Goal: Transaction & Acquisition: Book appointment/travel/reservation

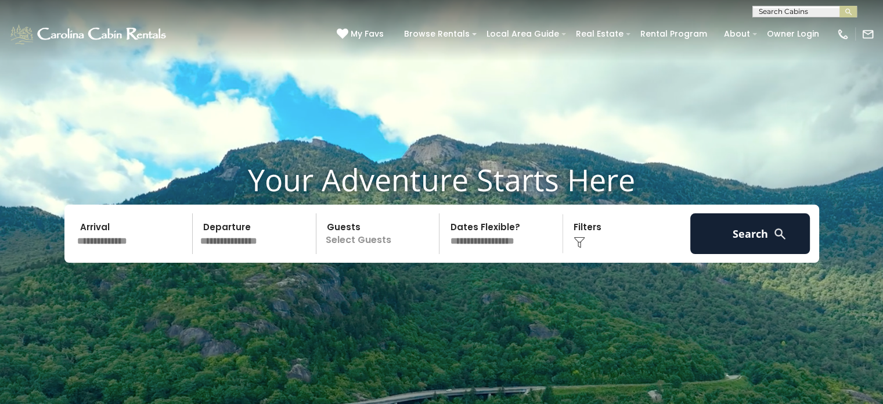
click at [138, 235] on input "text" at bounding box center [133, 233] width 120 height 41
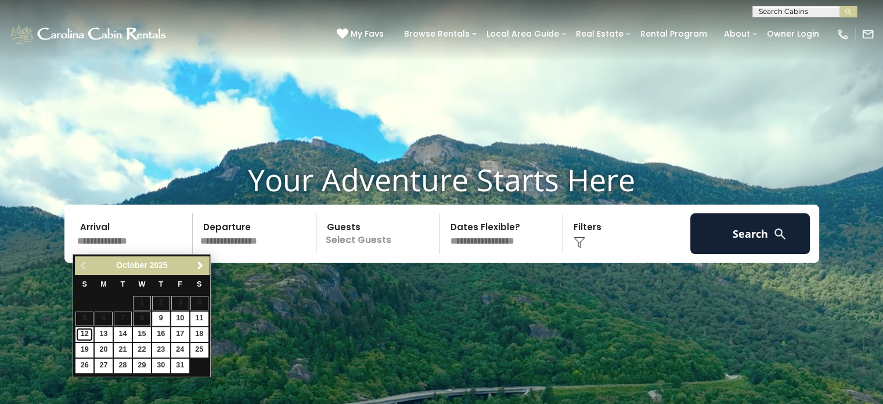
click at [83, 333] on link "12" at bounding box center [84, 334] width 18 height 15
type input "********"
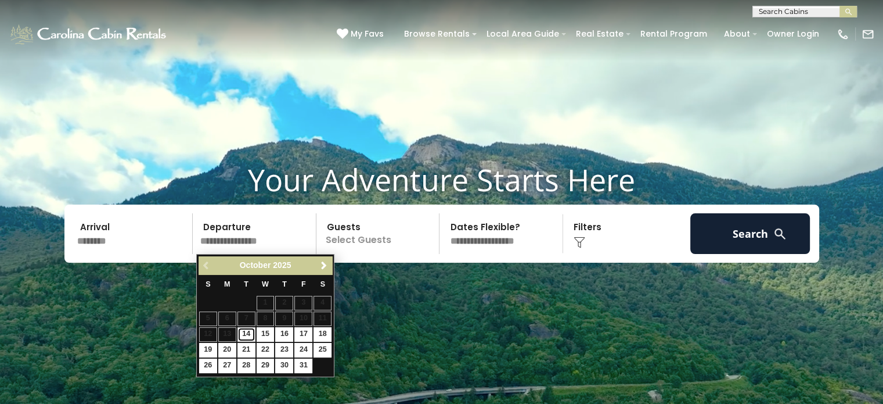
click at [246, 333] on link "14" at bounding box center [246, 334] width 18 height 15
type input "********"
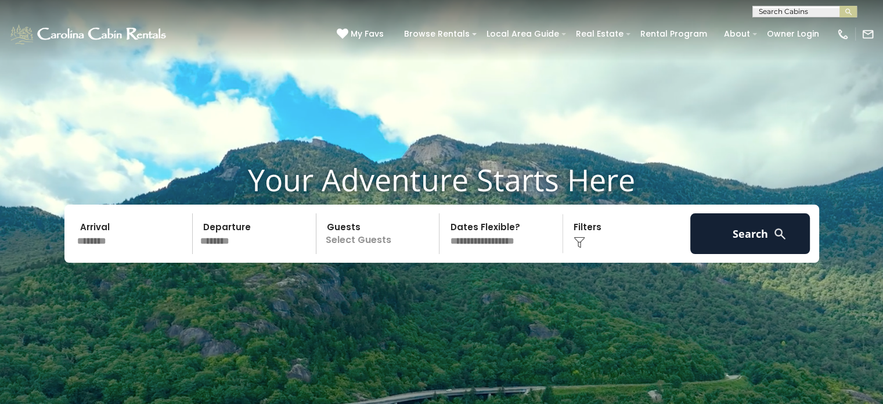
click at [596, 243] on div "Click to Choose" at bounding box center [627, 233] width 120 height 41
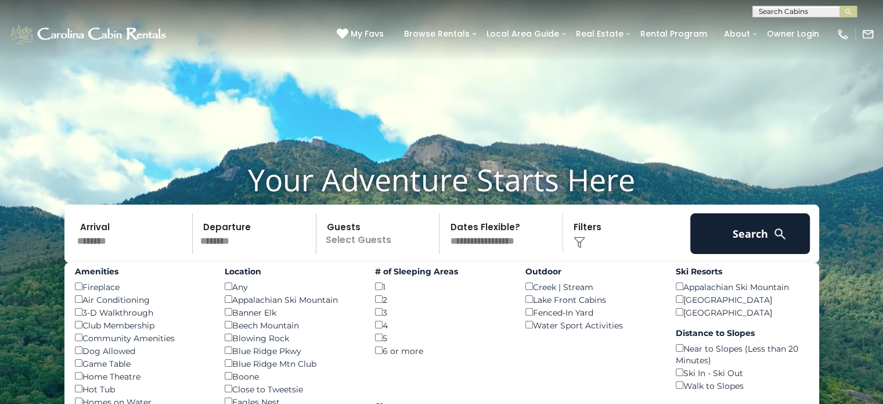
click at [125, 236] on input "********" at bounding box center [133, 233] width 120 height 41
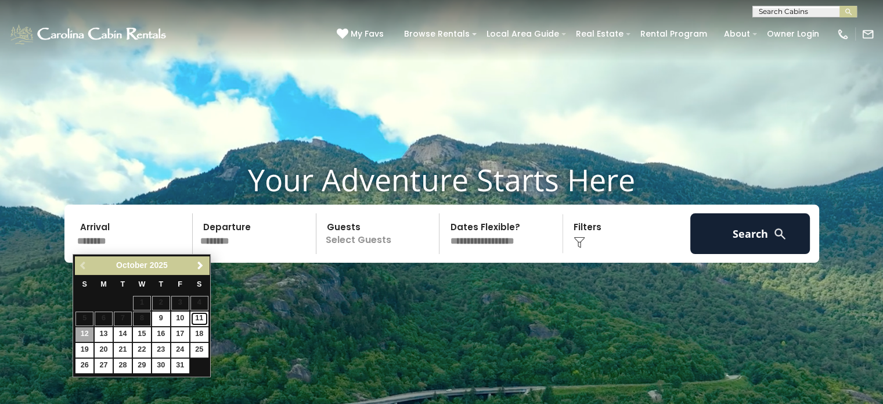
click at [195, 319] on link "11" at bounding box center [199, 318] width 18 height 15
type input "********"
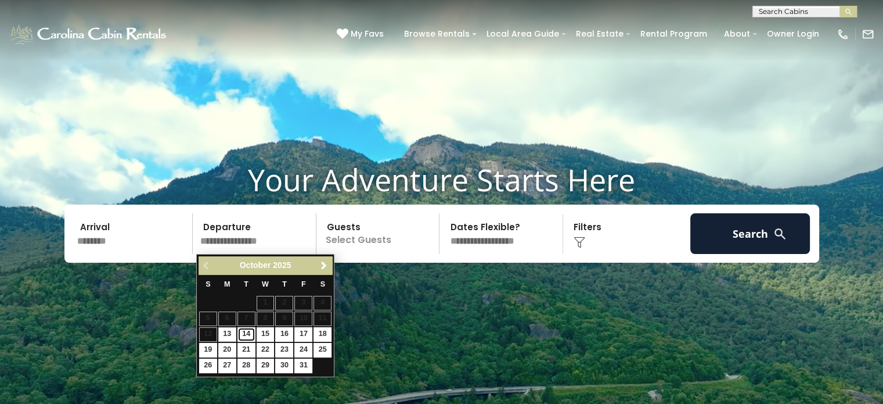
click at [244, 334] on link "14" at bounding box center [246, 334] width 18 height 15
type input "********"
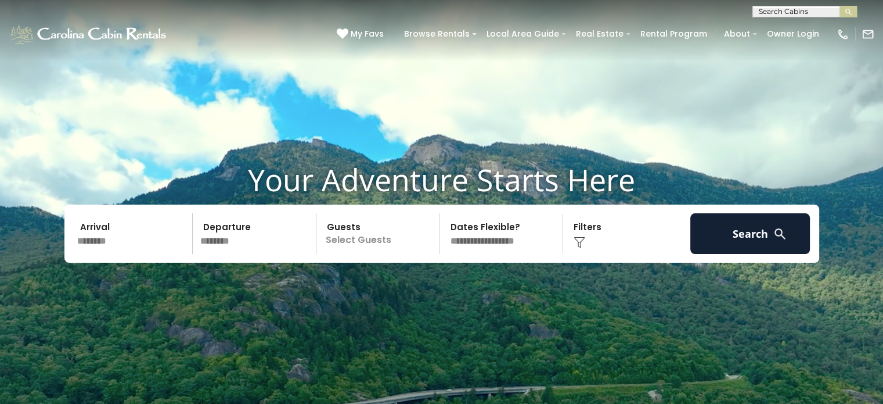
click at [608, 235] on div "Click to Choose" at bounding box center [627, 233] width 120 height 41
click at [574, 232] on div "Click to Choose" at bounding box center [627, 233] width 120 height 41
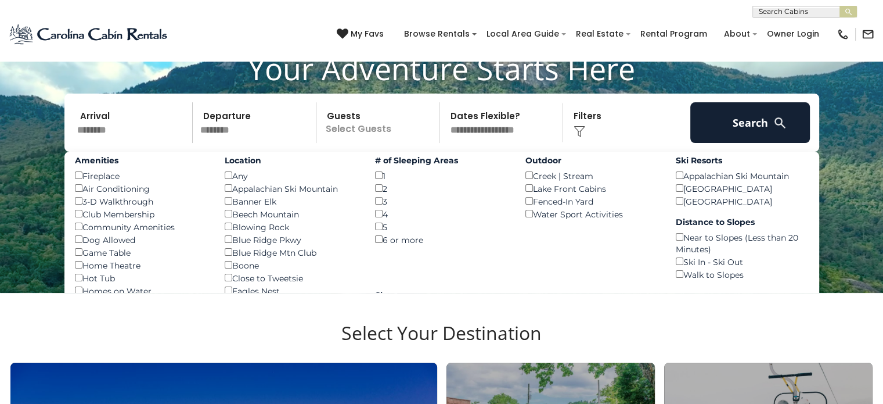
scroll to position [114, 0]
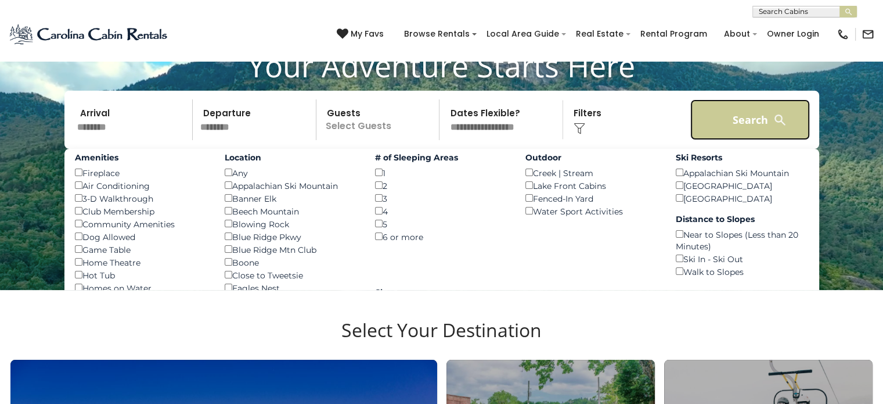
click at [725, 123] on button "Search" at bounding box center [750, 119] width 120 height 41
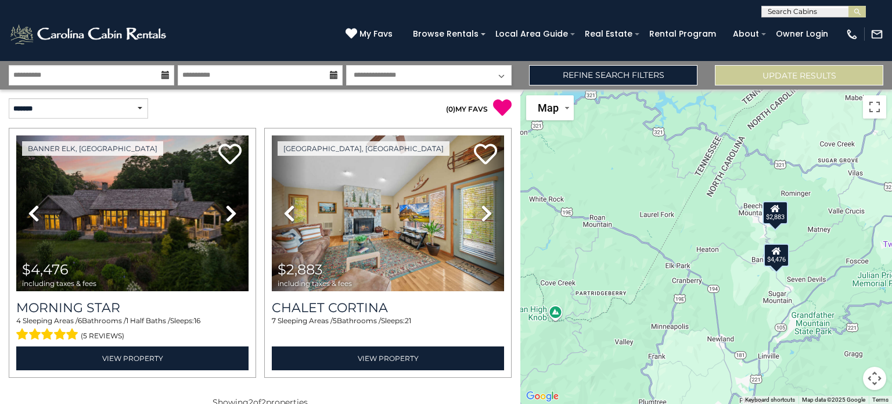
scroll to position [19, 0]
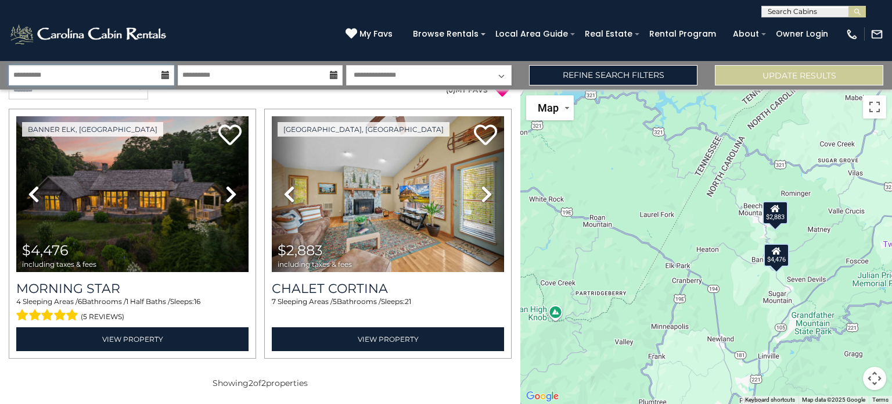
click at [134, 73] on input "**********" at bounding box center [91, 75] width 165 height 20
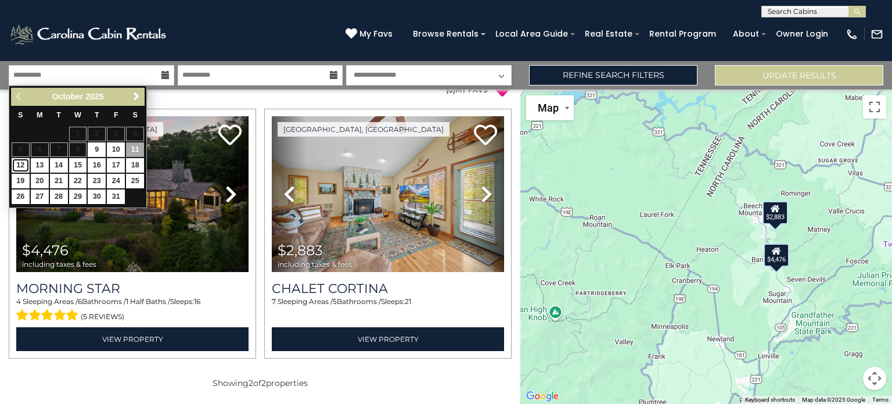
click at [20, 163] on link "12" at bounding box center [21, 165] width 18 height 15
type input "********"
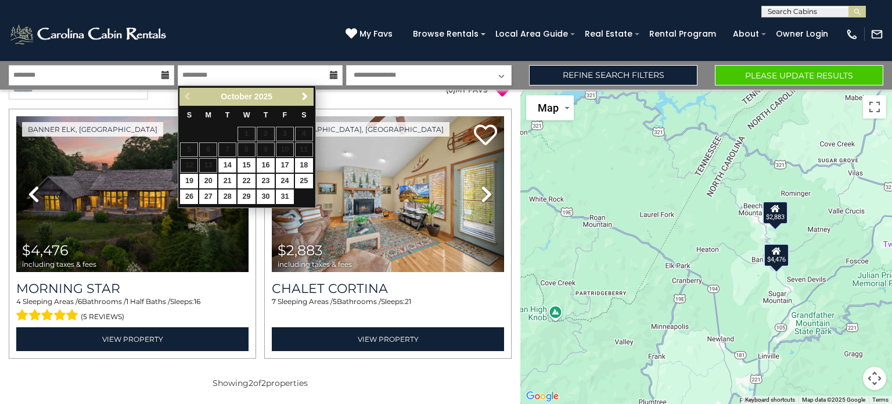
click at [236, 167] on link "14" at bounding box center [227, 165] width 18 height 15
type input "********"
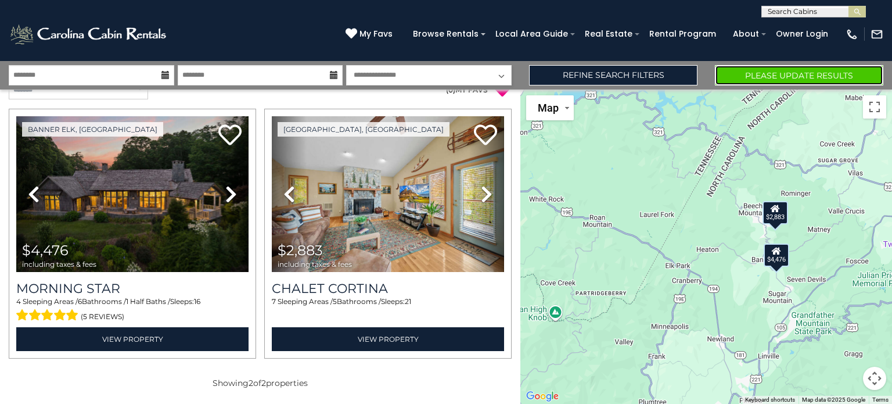
click at [750, 81] on button "Please Update Results" at bounding box center [799, 75] width 168 height 20
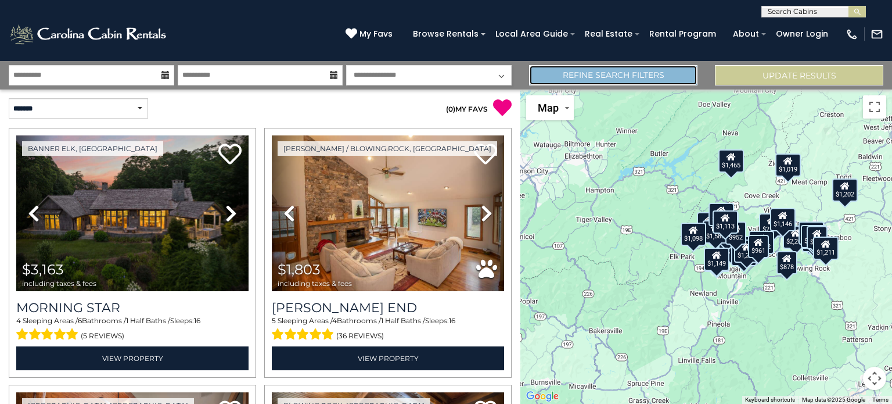
click at [565, 74] on link "Refine Search Filters" at bounding box center [613, 75] width 168 height 20
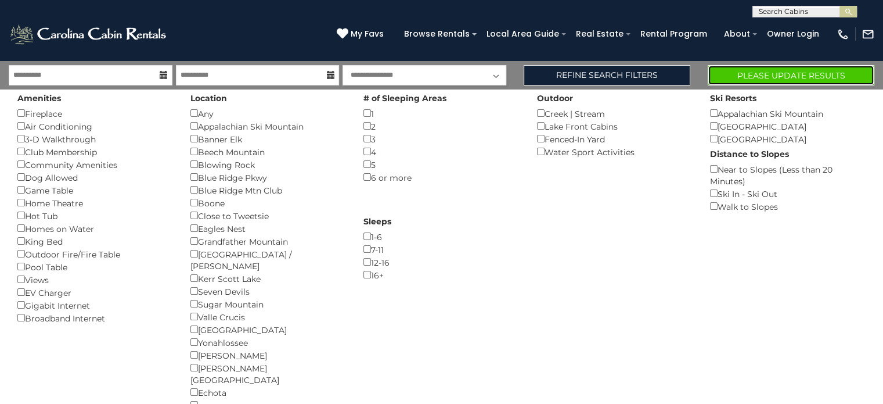
click at [746, 75] on button "Please Update Results" at bounding box center [791, 75] width 167 height 20
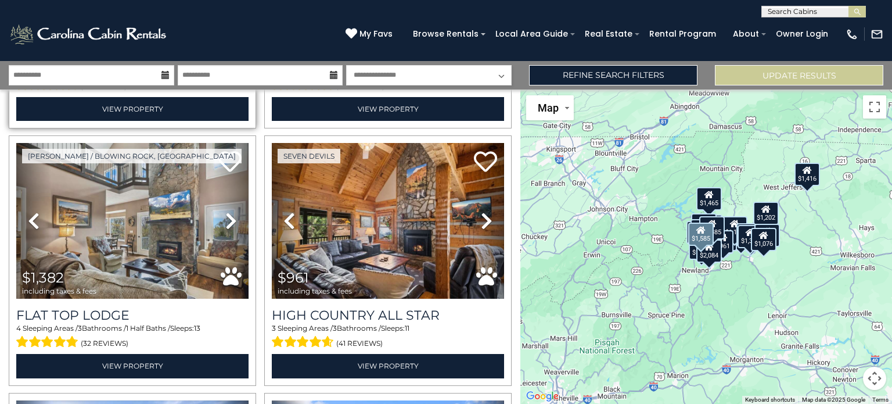
scroll to position [2050, 0]
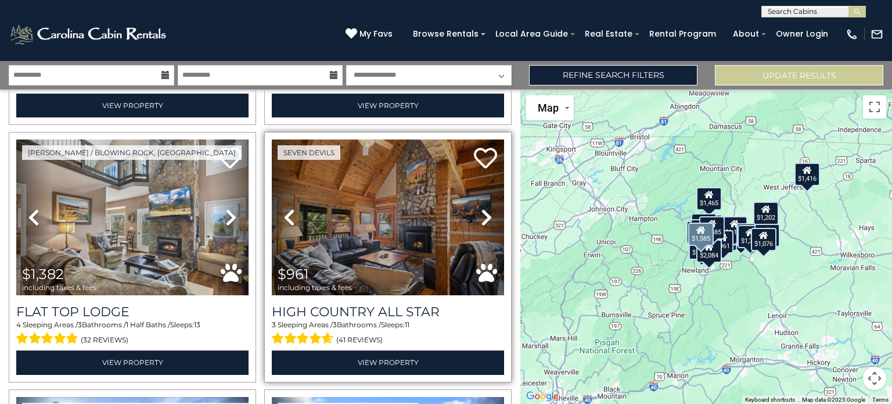
click at [481, 208] on icon at bounding box center [487, 217] width 12 height 19
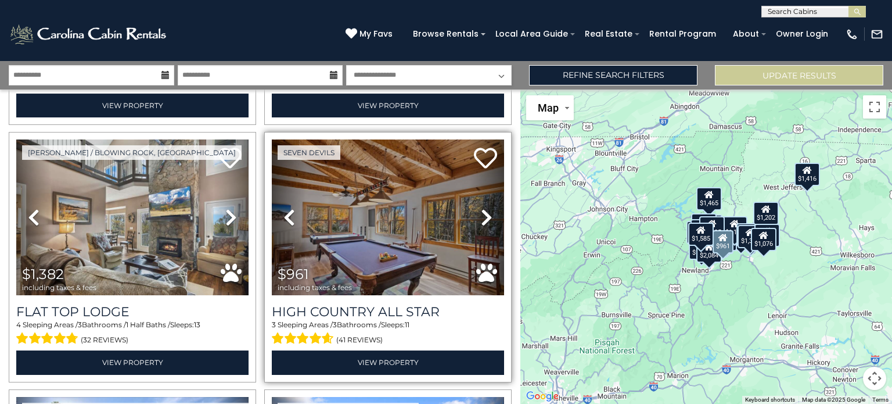
click at [481, 208] on icon at bounding box center [487, 217] width 12 height 19
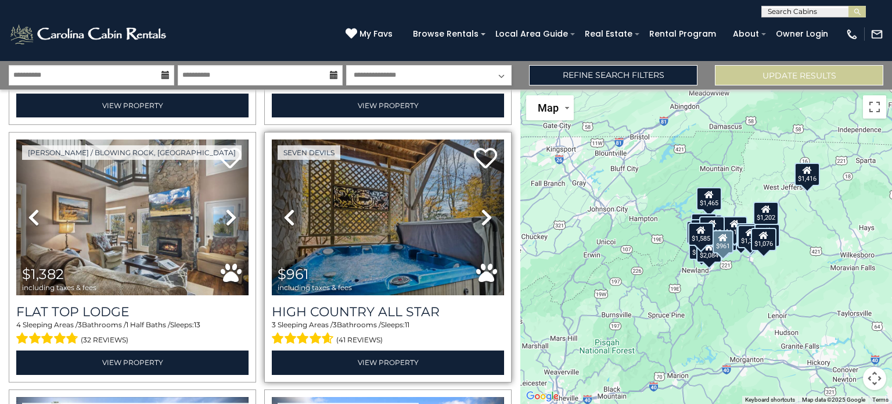
click at [481, 208] on icon at bounding box center [487, 217] width 12 height 19
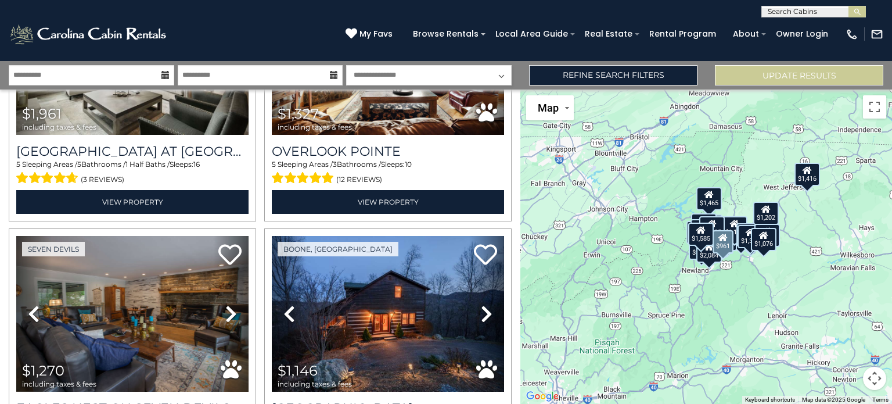
scroll to position [1183, 0]
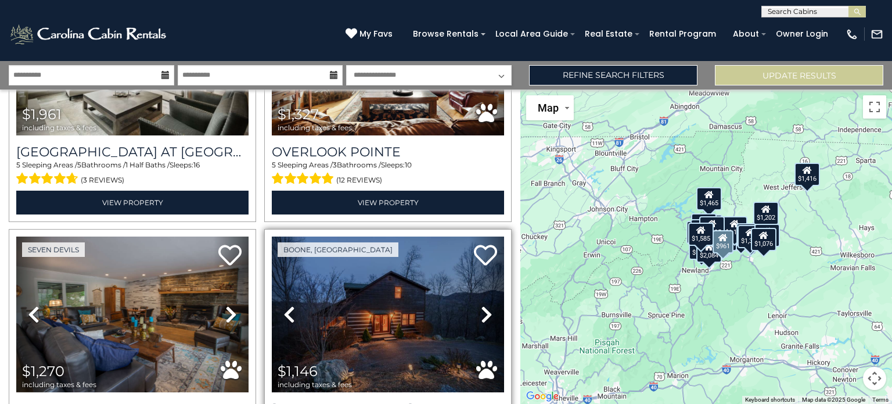
click at [485, 305] on icon at bounding box center [487, 314] width 12 height 19
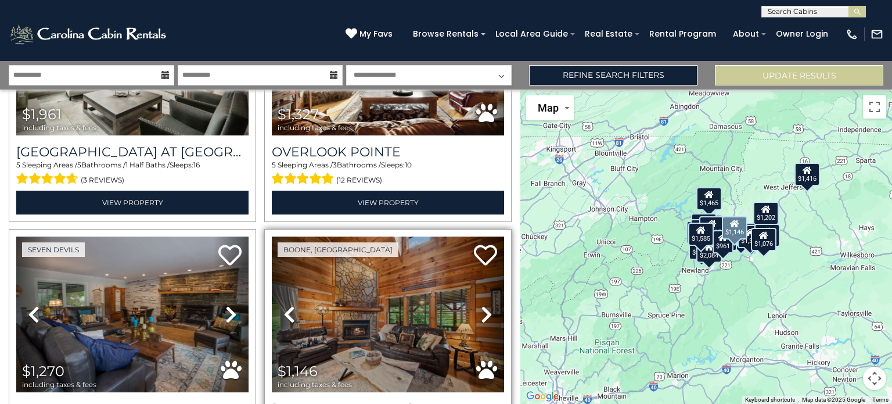
click at [485, 305] on icon at bounding box center [487, 314] width 12 height 19
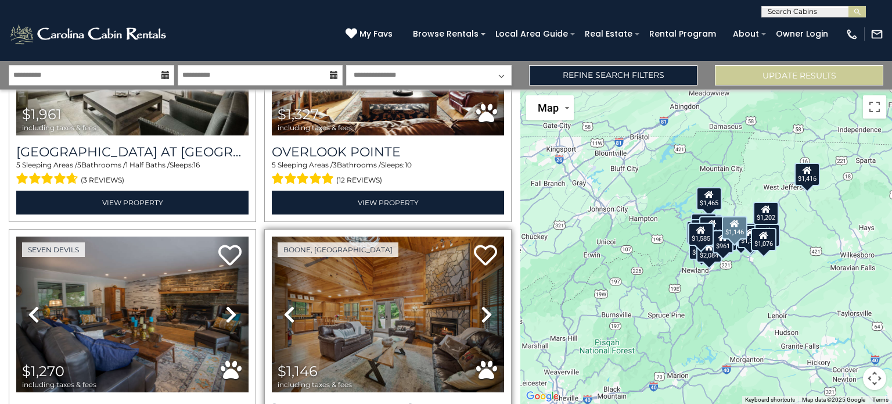
click at [474, 304] on link "Next" at bounding box center [486, 314] width 35 height 156
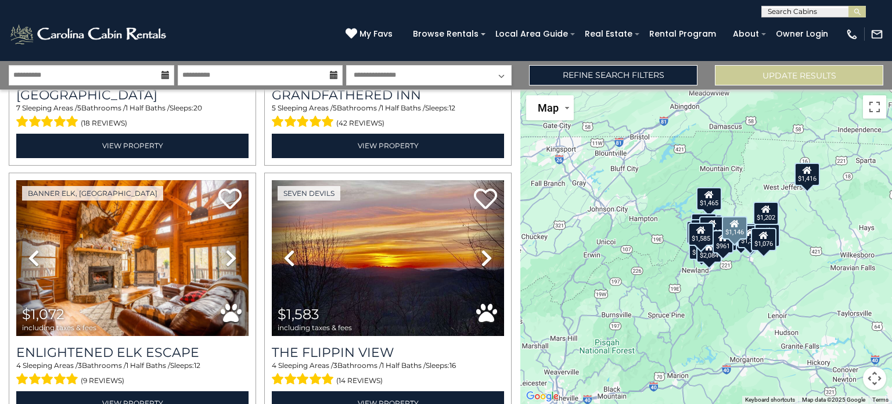
scroll to position [465, 0]
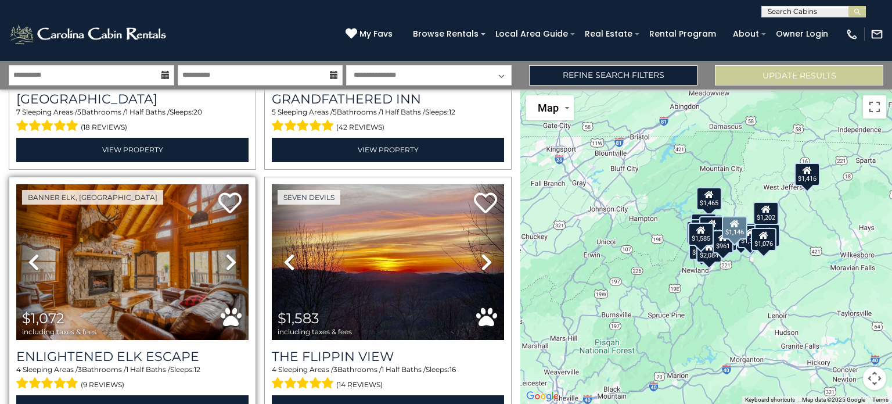
click at [231, 258] on icon at bounding box center [231, 262] width 12 height 19
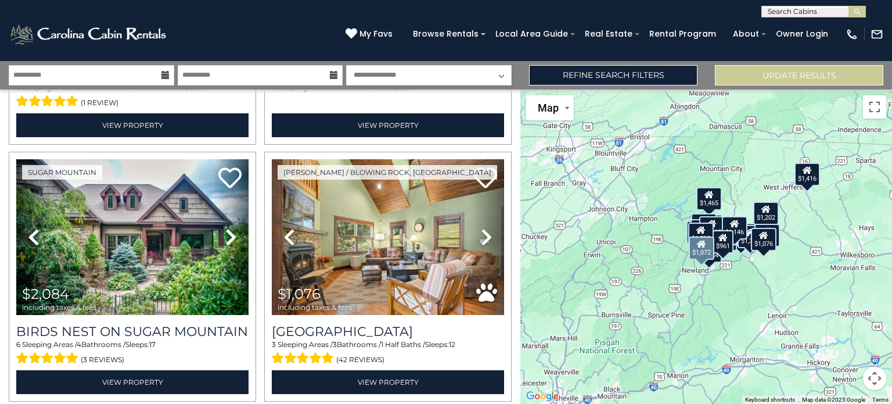
scroll to position [2808, 0]
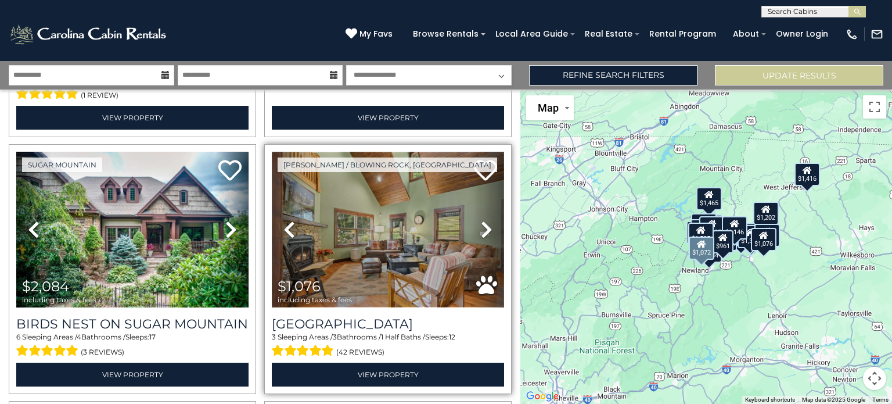
click at [386, 230] on img at bounding box center [388, 230] width 232 height 156
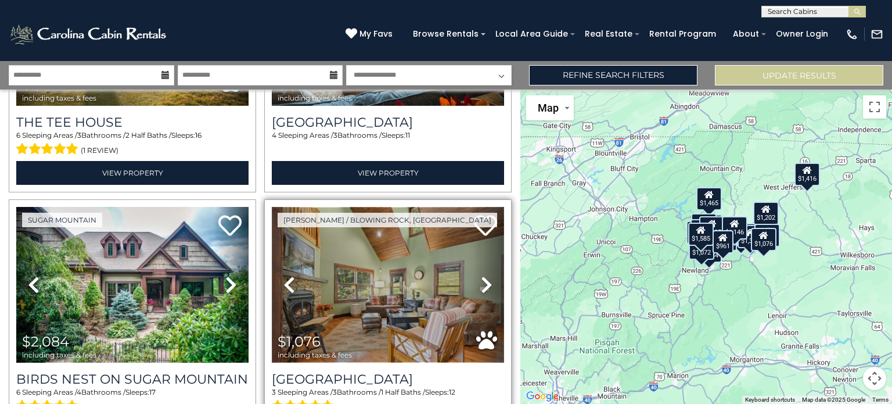
scroll to position [2748, 0]
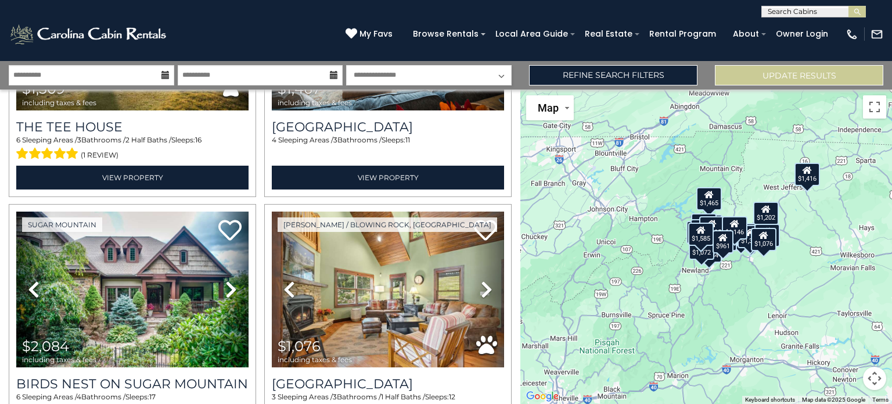
click at [789, 12] on input "text" at bounding box center [813, 14] width 102 height 12
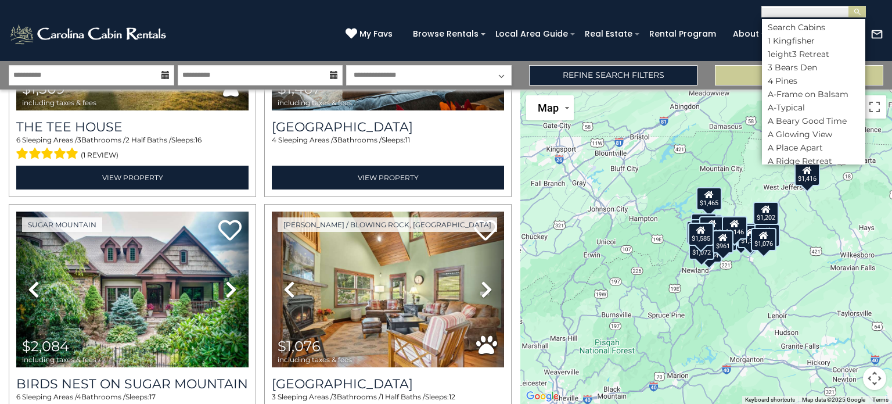
scroll to position [0, 0]
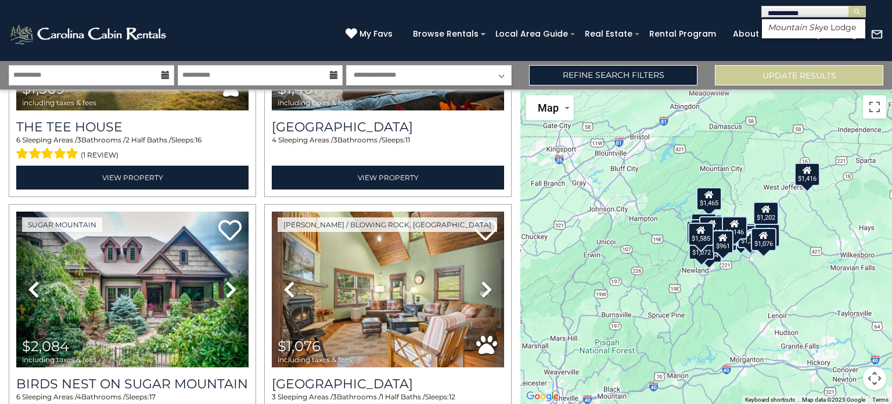
type input "**********"
click at [862, 13] on button "submit" at bounding box center [856, 12] width 17 height 12
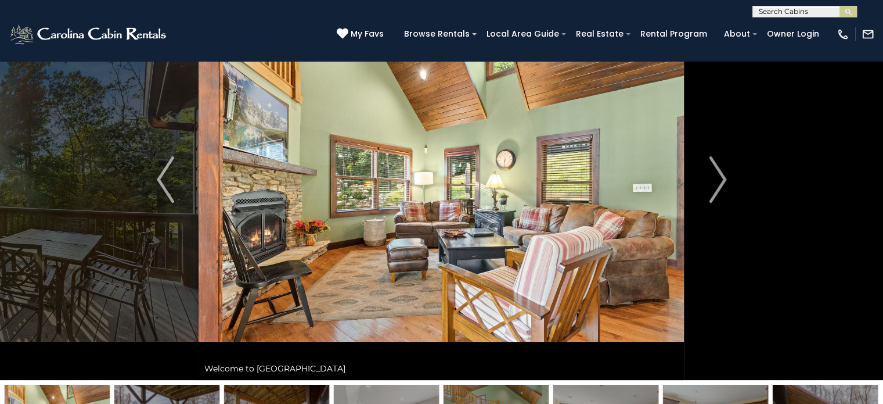
scroll to position [84, 0]
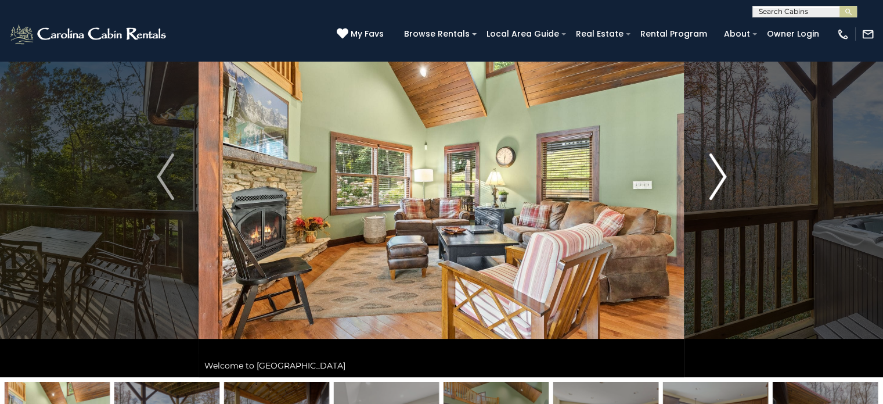
click at [714, 176] on img "Next" at bounding box center [717, 176] width 17 height 46
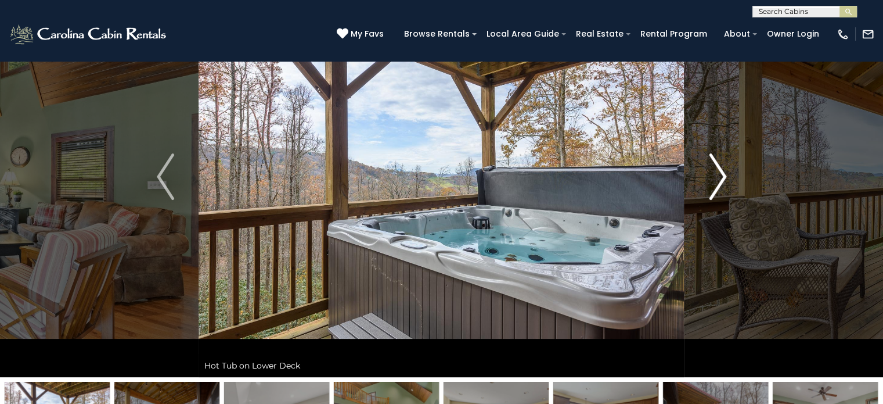
click at [714, 176] on img "Next" at bounding box center [717, 176] width 17 height 46
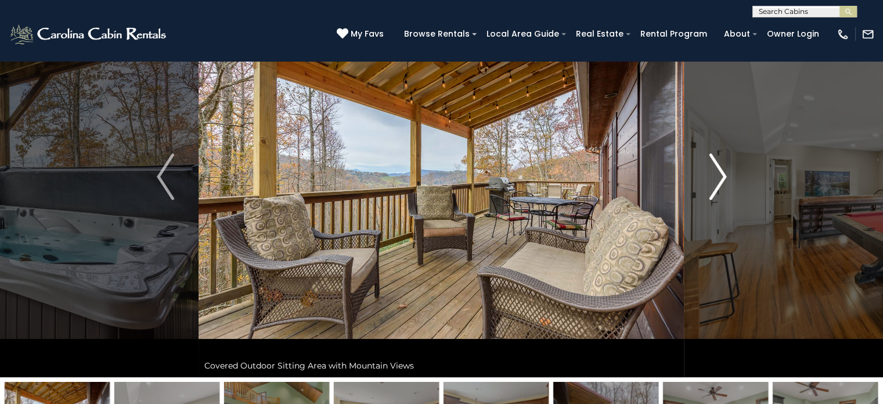
click at [714, 176] on img "Next" at bounding box center [717, 176] width 17 height 46
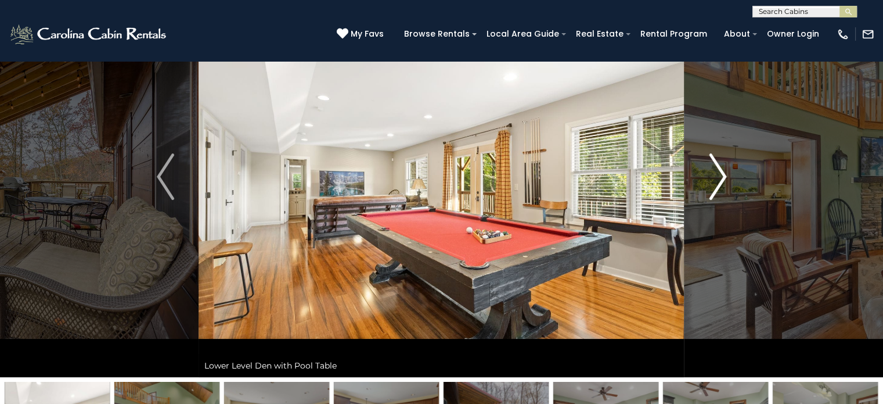
click at [723, 182] on img "Next" at bounding box center [717, 176] width 17 height 46
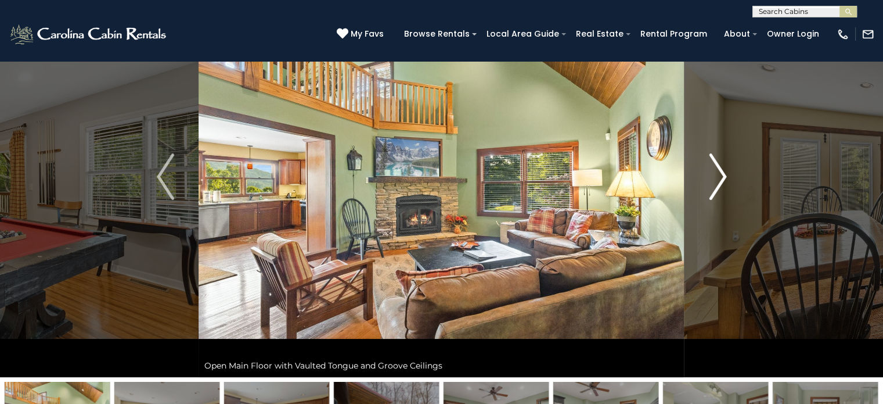
click at [711, 178] on img "Next" at bounding box center [717, 176] width 17 height 46
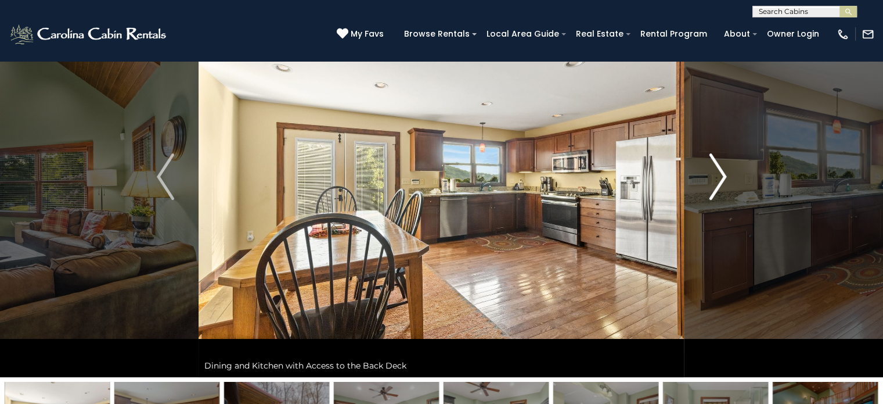
click at [711, 178] on img "Next" at bounding box center [717, 176] width 17 height 46
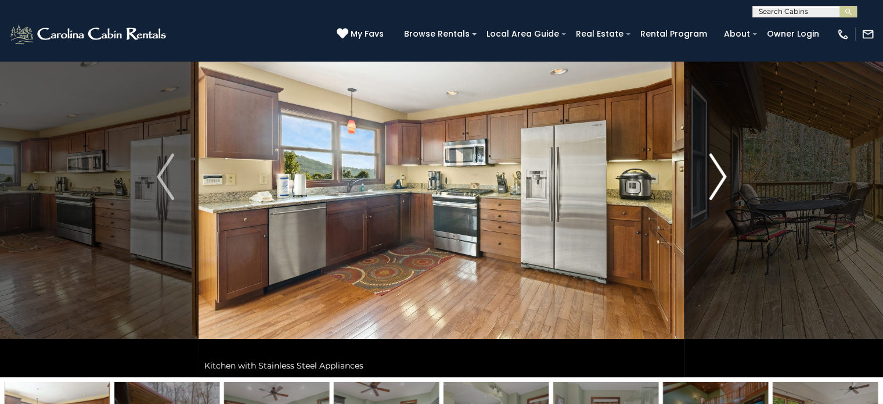
click at [709, 185] on img "Next" at bounding box center [717, 176] width 17 height 46
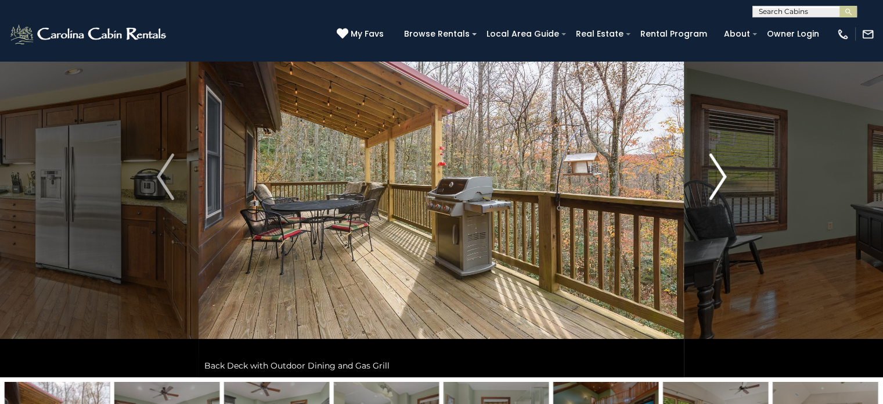
click at [709, 185] on img "Next" at bounding box center [717, 176] width 17 height 46
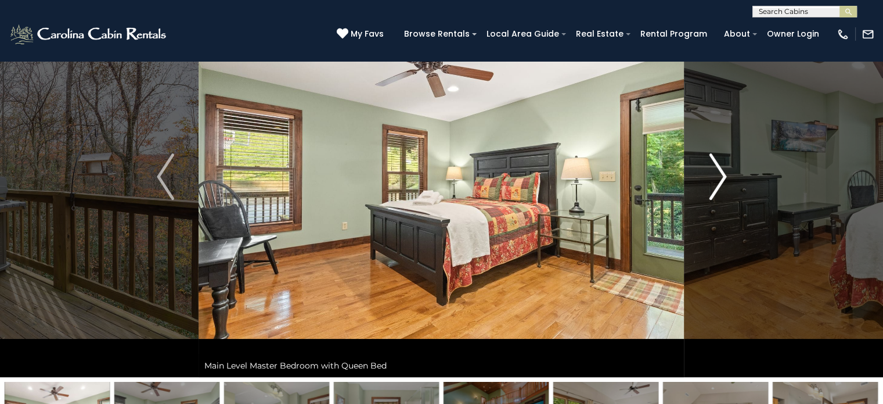
click at [701, 183] on button "Next" at bounding box center [718, 176] width 67 height 401
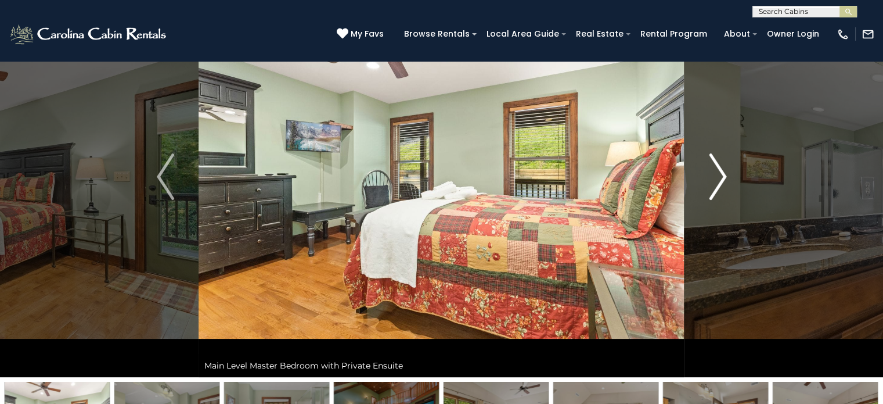
click at [693, 184] on button "Next" at bounding box center [718, 176] width 67 height 401
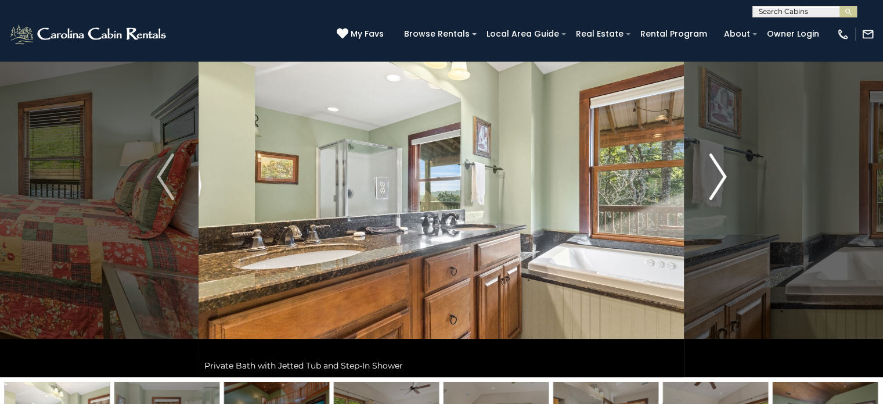
click at [709, 179] on img "Next" at bounding box center [717, 176] width 17 height 46
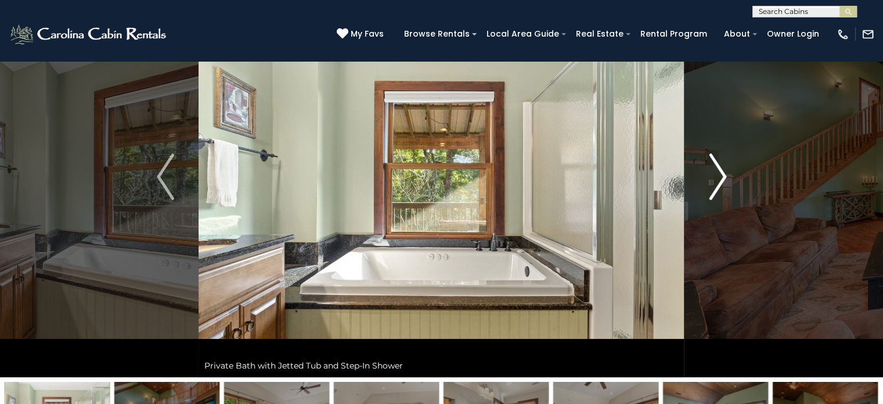
click at [702, 181] on button "Next" at bounding box center [718, 176] width 67 height 401
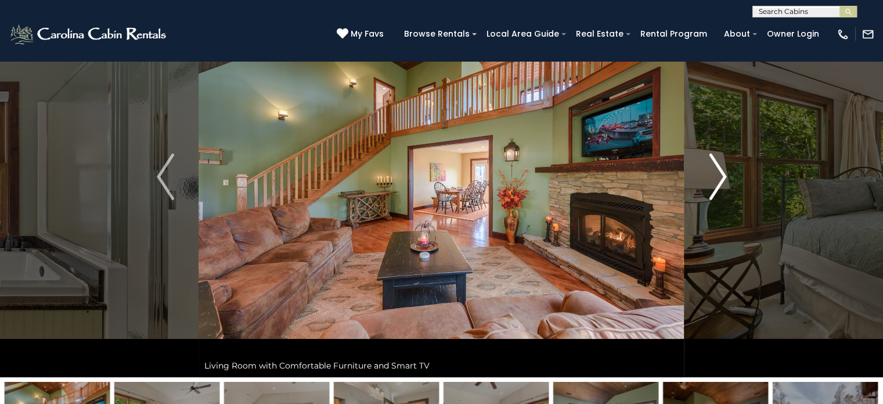
click at [702, 181] on button "Next" at bounding box center [718, 176] width 67 height 401
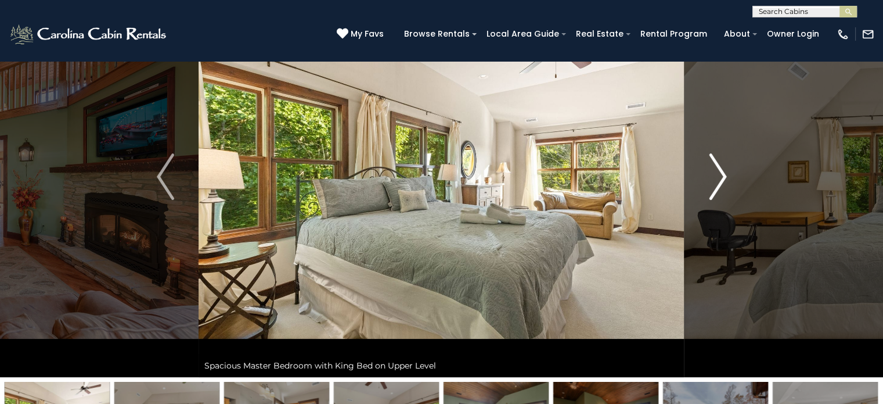
click at [695, 184] on button "Next" at bounding box center [718, 176] width 67 height 401
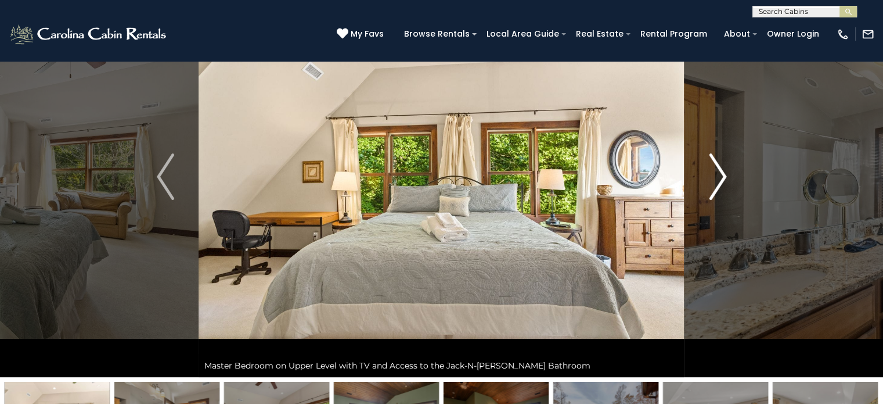
click at [711, 179] on img "Next" at bounding box center [717, 176] width 17 height 46
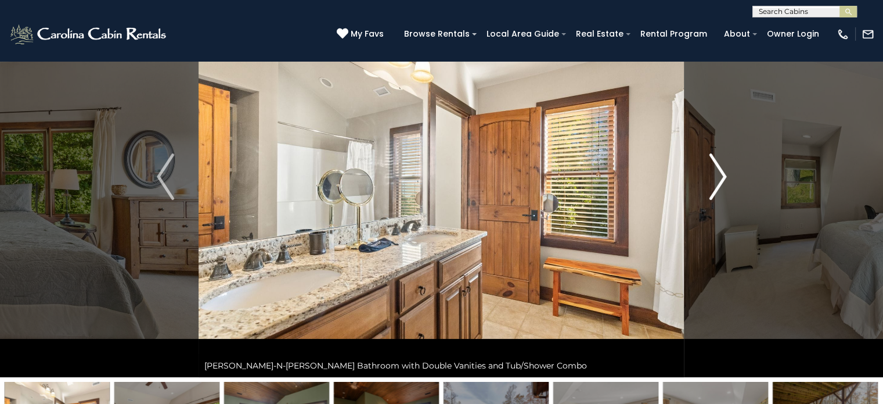
click at [699, 179] on button "Next" at bounding box center [718, 176] width 67 height 401
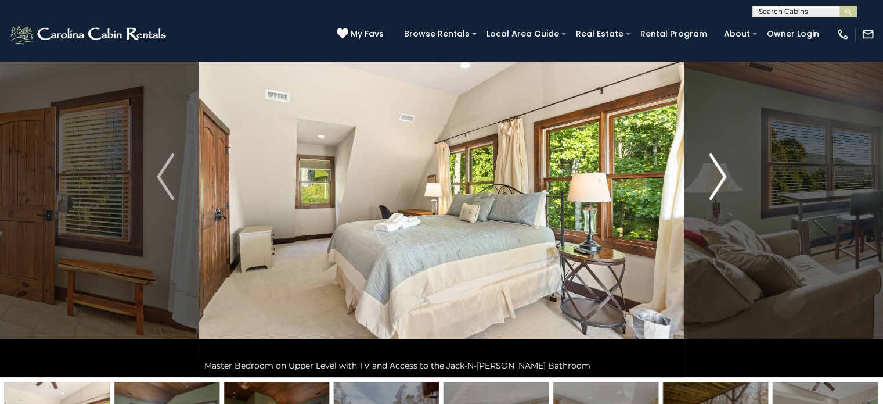
click at [700, 170] on button "Next" at bounding box center [718, 176] width 67 height 401
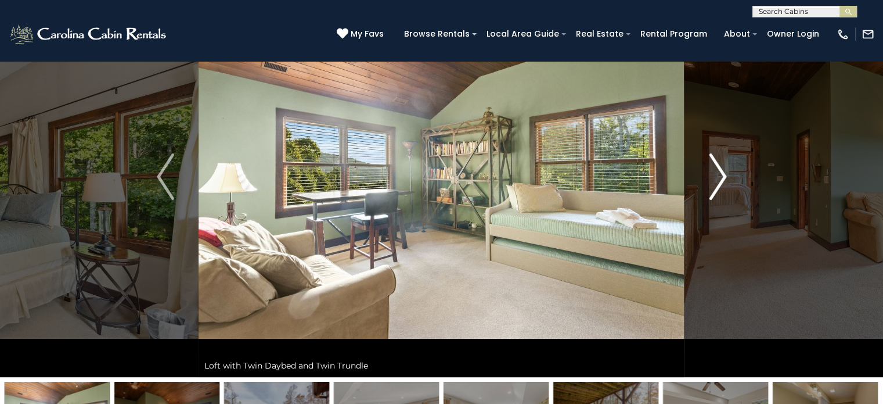
click at [700, 170] on button "Next" at bounding box center [718, 176] width 67 height 401
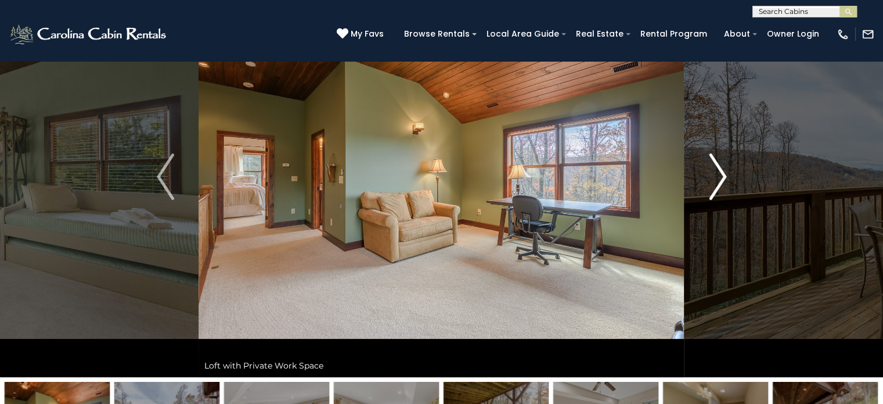
click at [700, 170] on button "Next" at bounding box center [718, 176] width 67 height 401
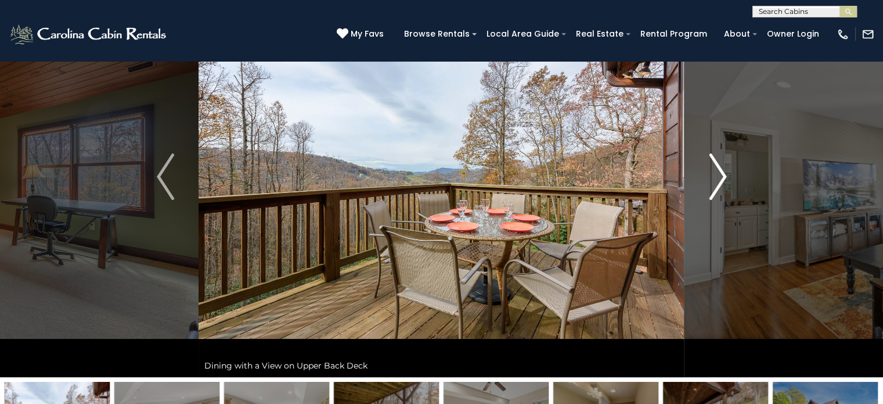
click at [700, 170] on button "Next" at bounding box center [718, 176] width 67 height 401
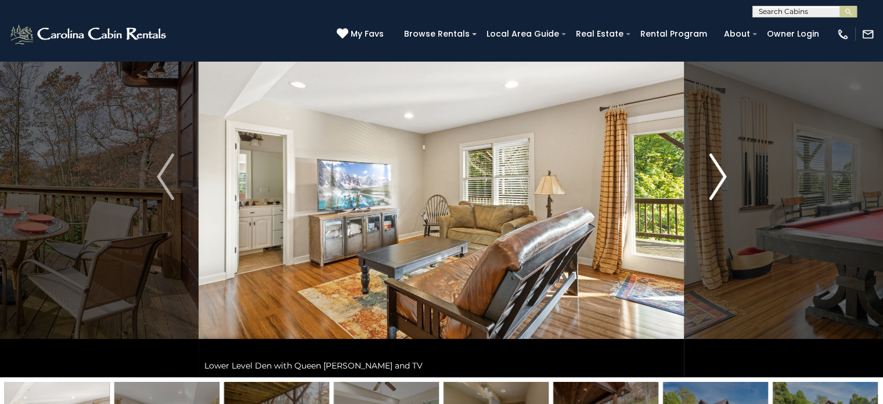
click at [722, 178] on img "Next" at bounding box center [717, 176] width 17 height 46
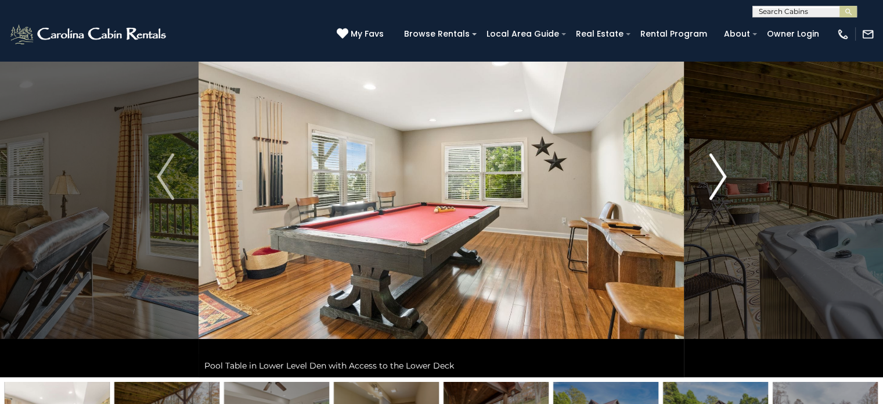
click at [702, 179] on button "Next" at bounding box center [718, 176] width 67 height 401
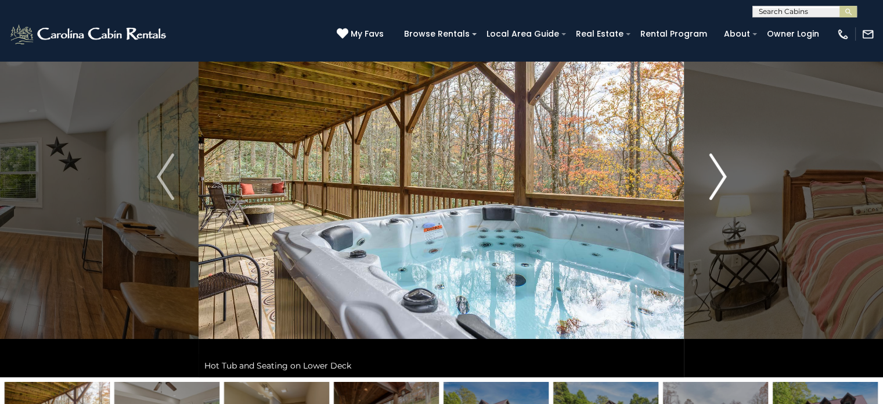
click at [714, 177] on img "Next" at bounding box center [717, 176] width 17 height 46
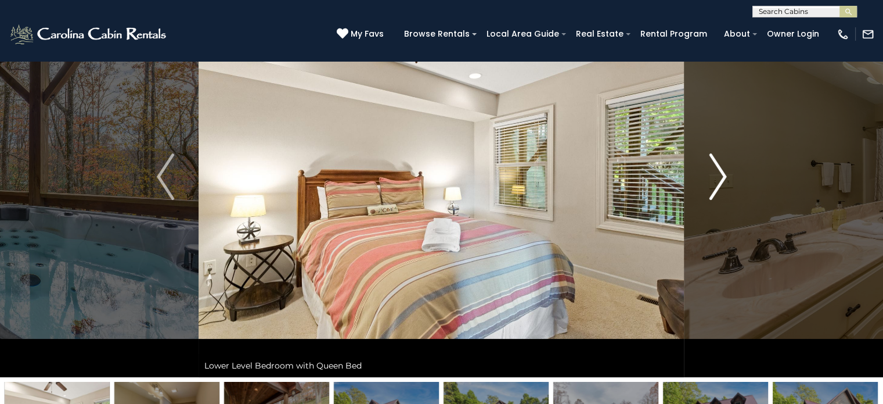
click at [714, 177] on img "Next" at bounding box center [717, 176] width 17 height 46
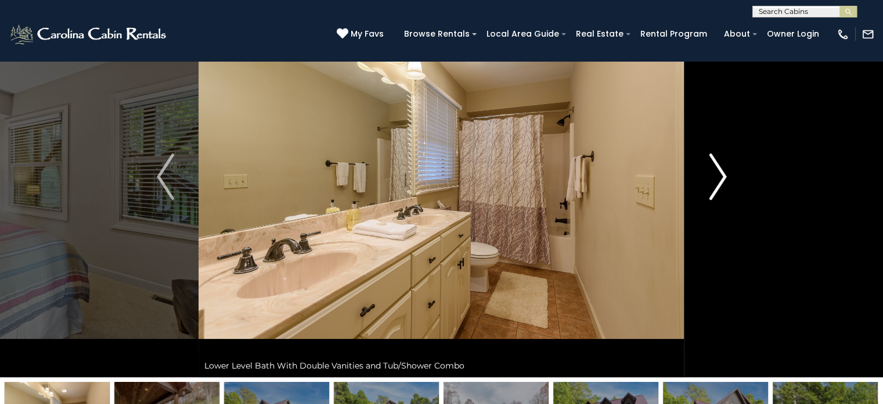
click at [714, 177] on img "Next" at bounding box center [717, 176] width 17 height 46
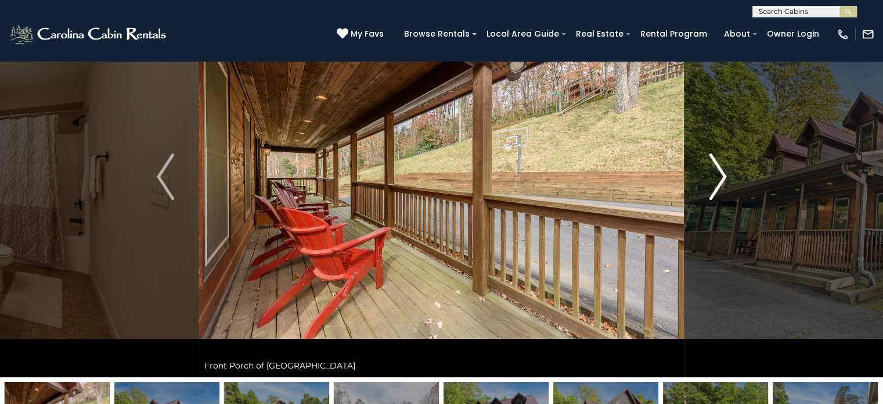
click at [722, 183] on img "Next" at bounding box center [717, 176] width 17 height 46
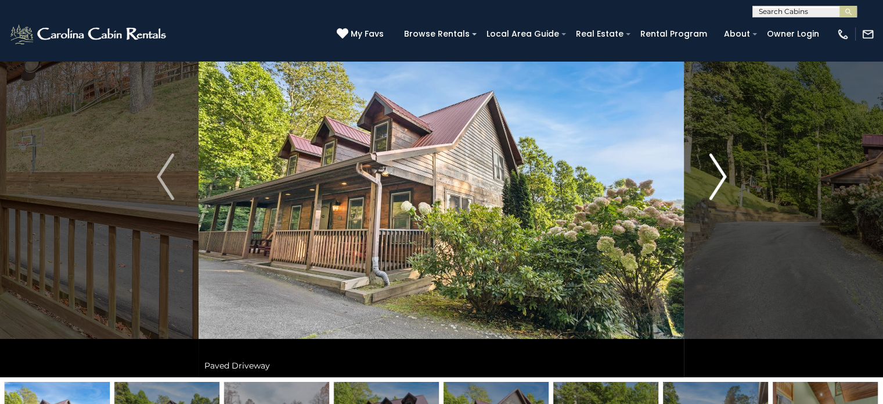
click at [707, 189] on button "Next" at bounding box center [718, 176] width 67 height 401
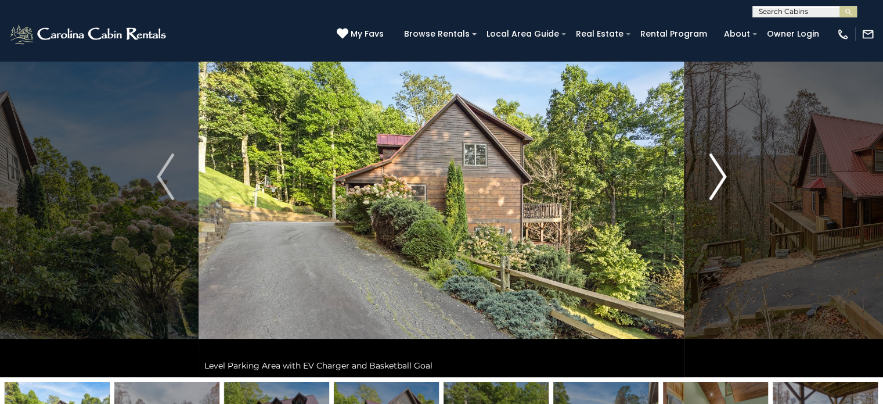
click at [713, 183] on img "Next" at bounding box center [717, 176] width 17 height 46
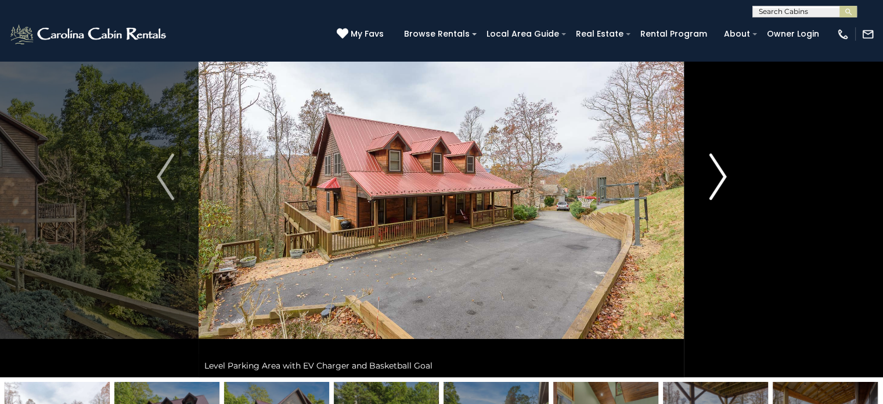
click at [726, 174] on img "Next" at bounding box center [717, 176] width 17 height 46
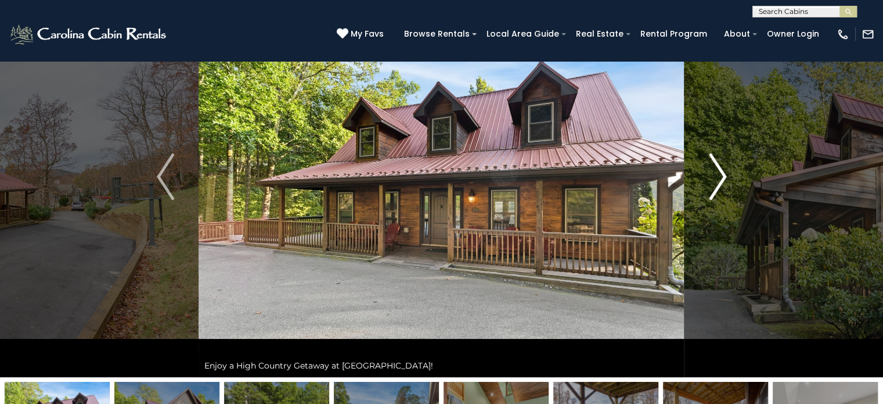
click at [711, 180] on img "Next" at bounding box center [717, 176] width 17 height 46
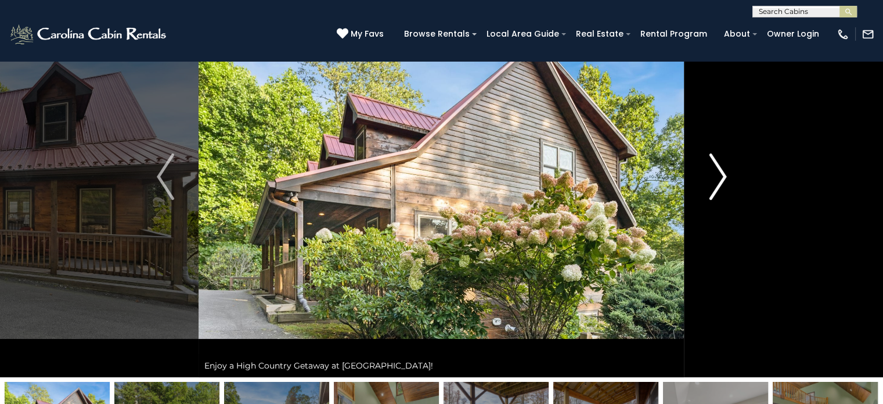
click at [711, 180] on img "Next" at bounding box center [717, 176] width 17 height 46
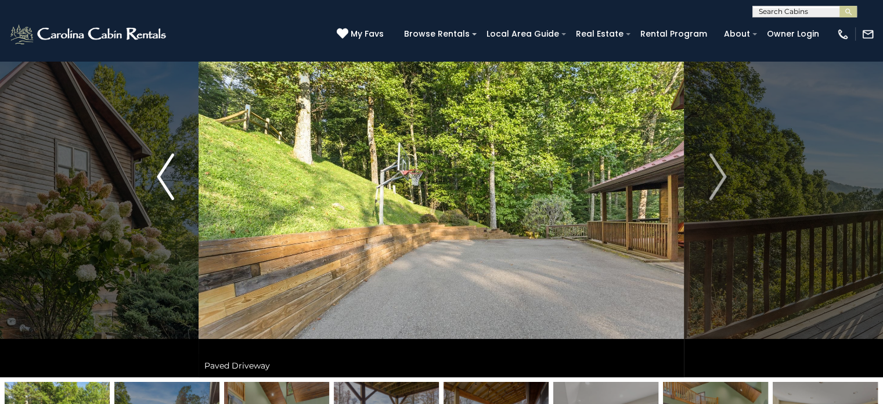
click at [158, 185] on img "Previous" at bounding box center [165, 176] width 17 height 46
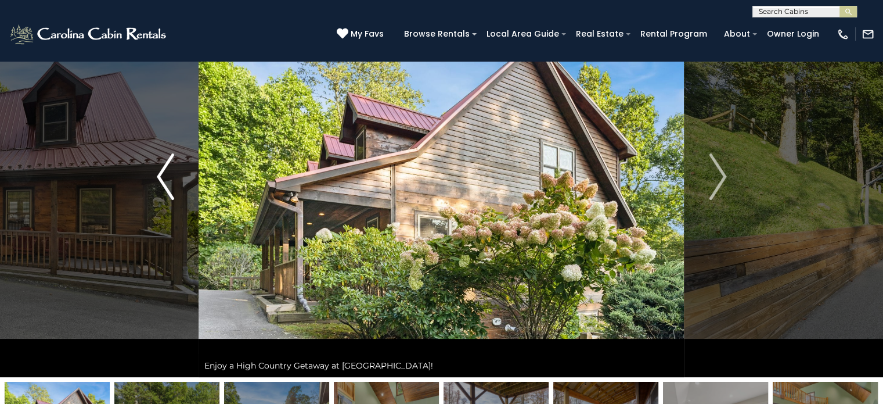
click at [163, 176] on img "Previous" at bounding box center [165, 176] width 17 height 46
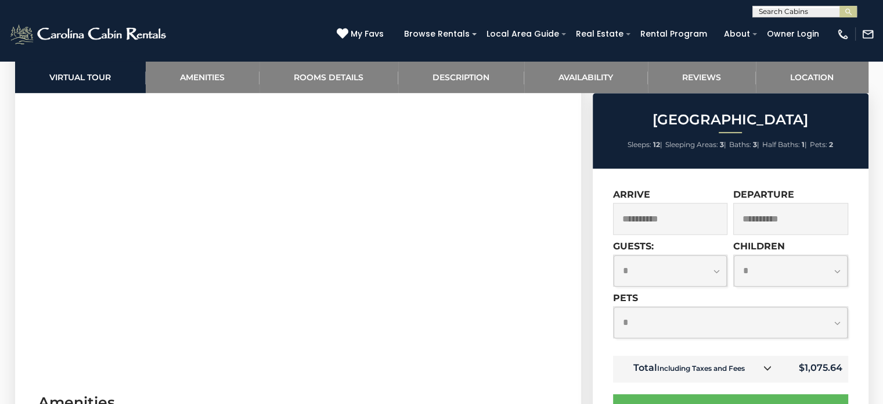
scroll to position [637, 0]
click at [668, 218] on input "**********" at bounding box center [670, 219] width 115 height 32
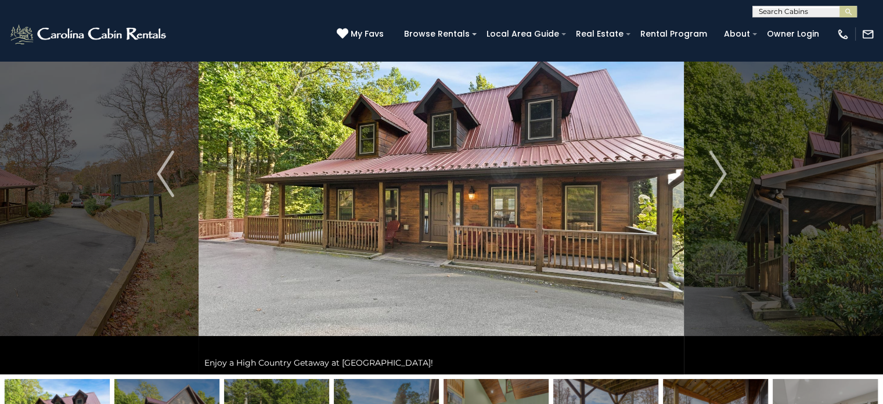
scroll to position [86, 0]
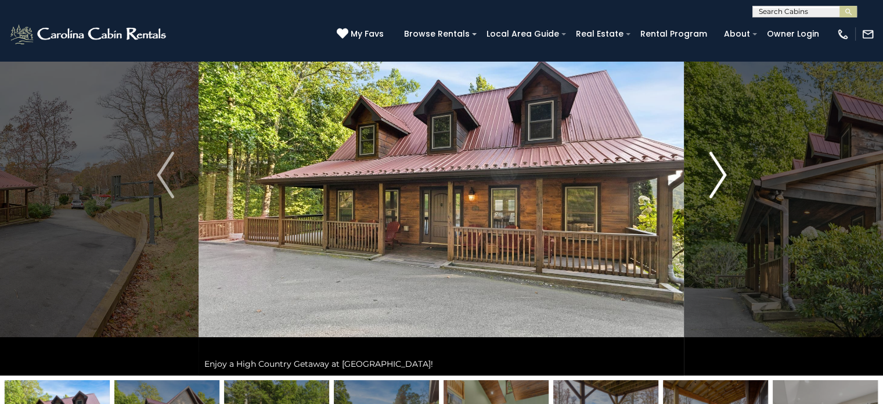
click at [722, 186] on img "Next" at bounding box center [717, 175] width 17 height 46
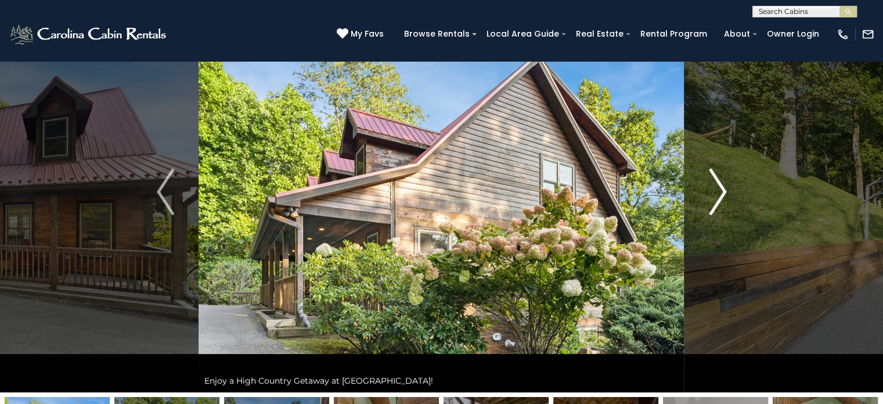
scroll to position [41, 0]
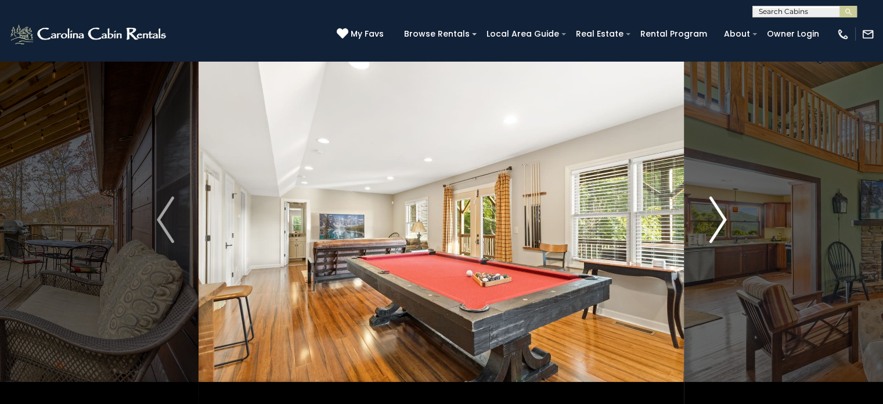
click at [742, 220] on button "Next" at bounding box center [718, 219] width 67 height 401
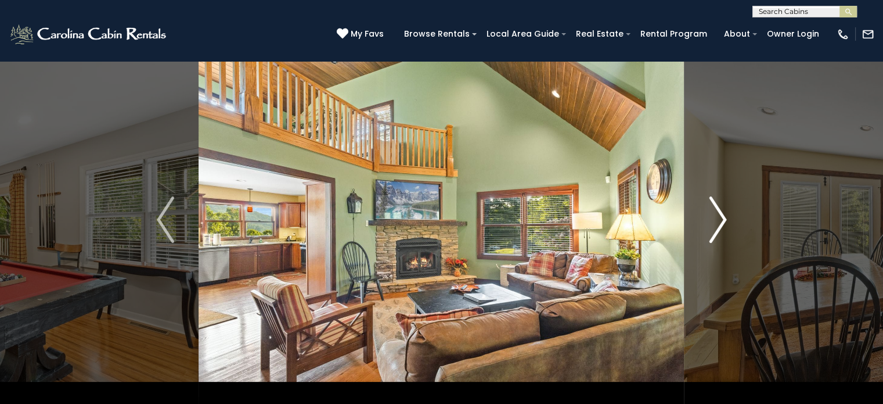
click at [718, 225] on img "Next" at bounding box center [717, 219] width 17 height 46
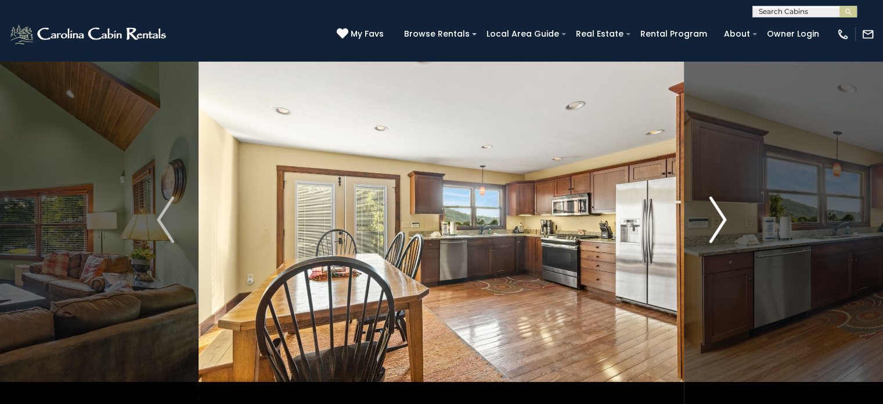
click at [734, 226] on button "Next" at bounding box center [718, 219] width 67 height 401
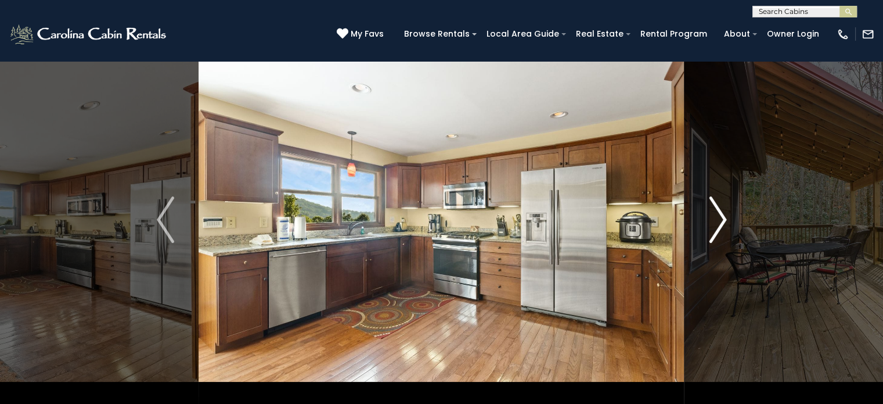
click at [720, 235] on img "Next" at bounding box center [717, 219] width 17 height 46
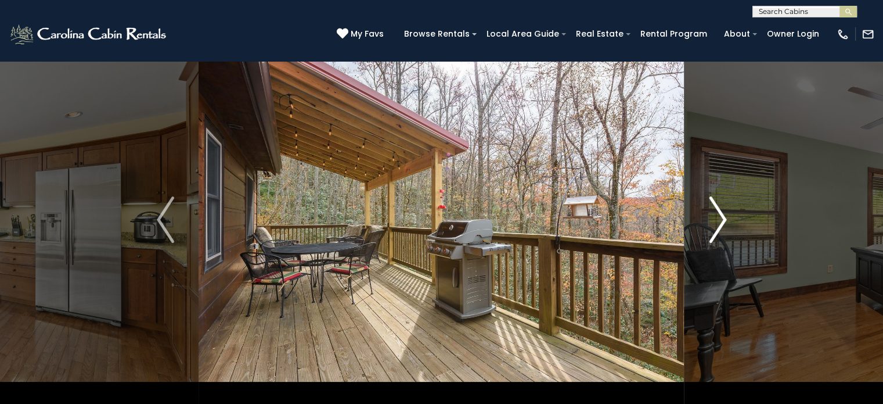
click at [720, 235] on img "Next" at bounding box center [717, 219] width 17 height 46
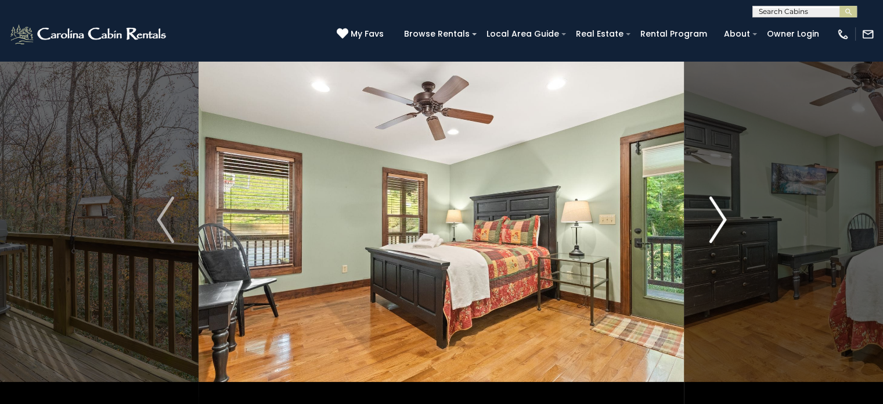
click at [705, 251] on button "Next" at bounding box center [718, 219] width 67 height 401
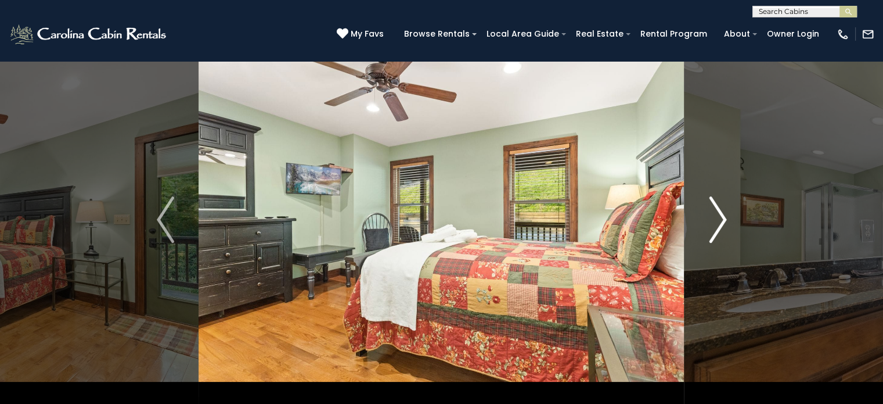
click at [705, 251] on button "Next" at bounding box center [718, 219] width 67 height 401
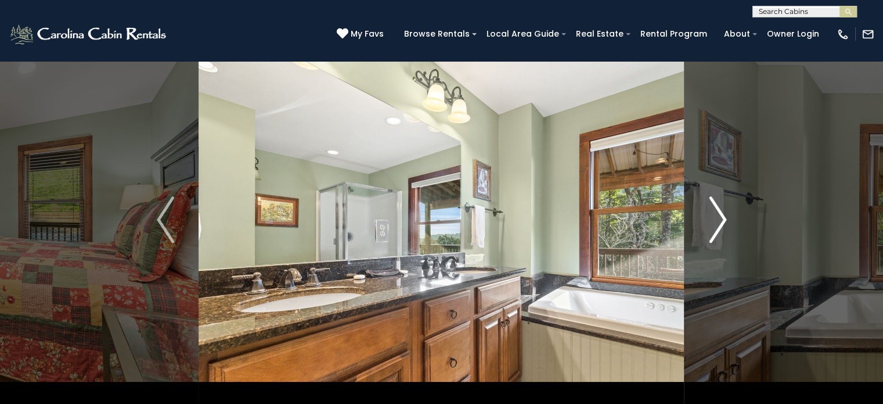
click at [702, 243] on button "Next" at bounding box center [718, 219] width 67 height 401
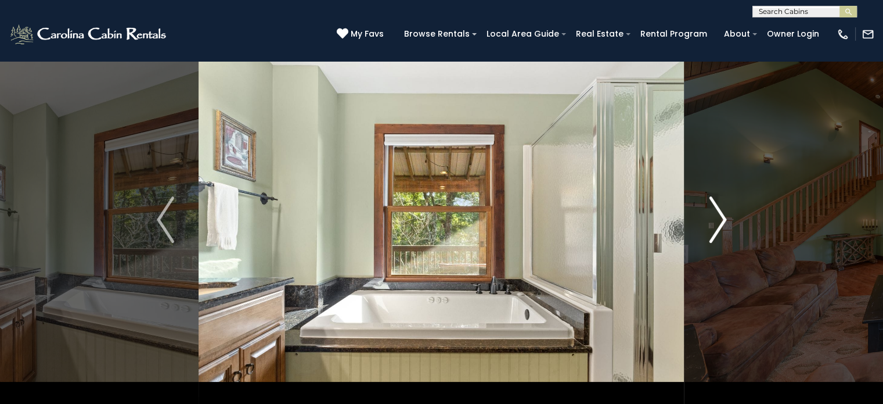
click at [702, 243] on button "Next" at bounding box center [718, 219] width 67 height 401
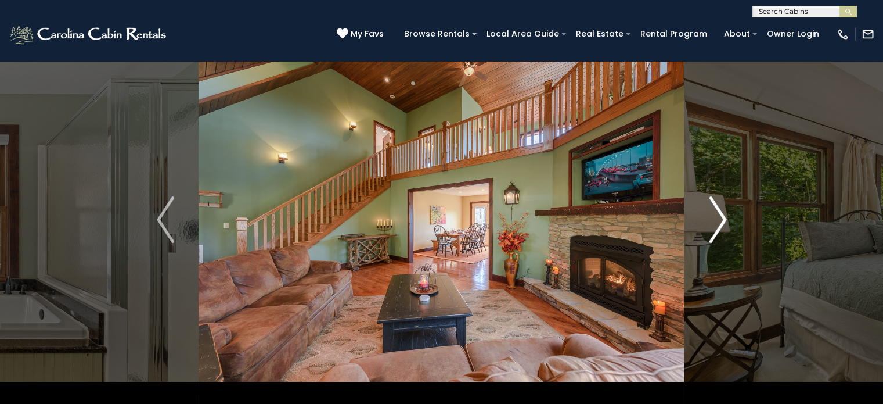
click at [711, 245] on button "Next" at bounding box center [718, 219] width 67 height 401
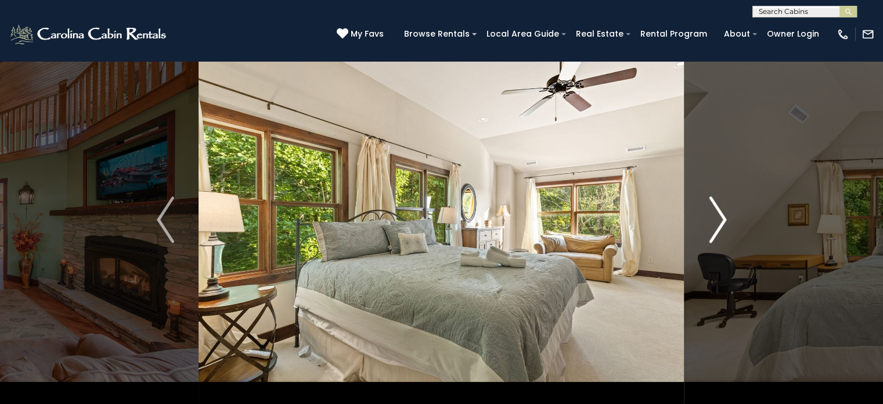
click at [711, 245] on button "Next" at bounding box center [718, 219] width 67 height 401
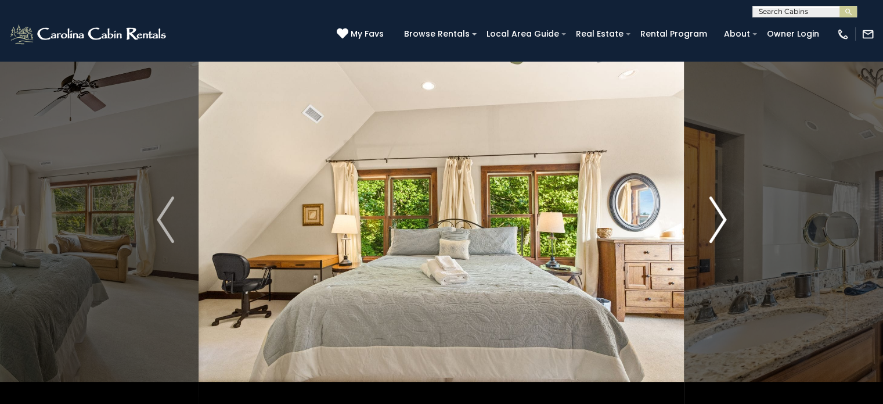
click at [711, 245] on button "Next" at bounding box center [718, 219] width 67 height 401
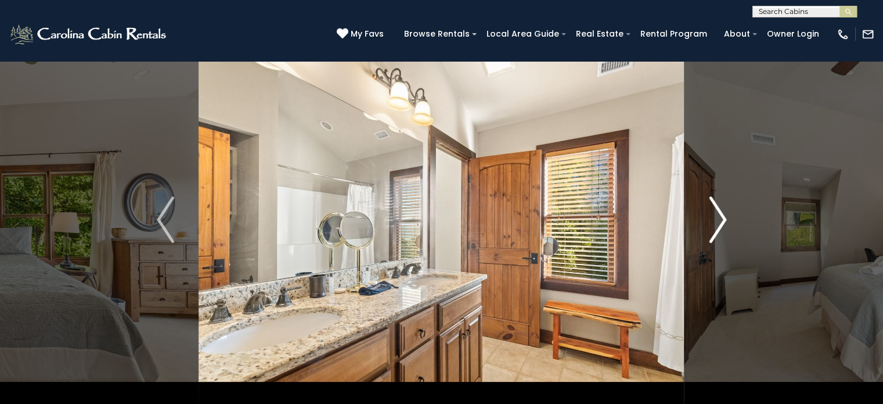
click at [704, 256] on button "Next" at bounding box center [718, 219] width 67 height 401
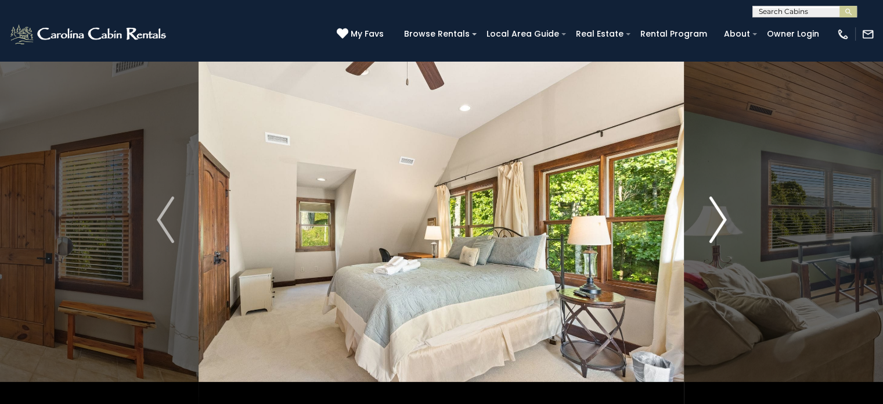
click at [715, 237] on img "Next" at bounding box center [717, 219] width 17 height 46
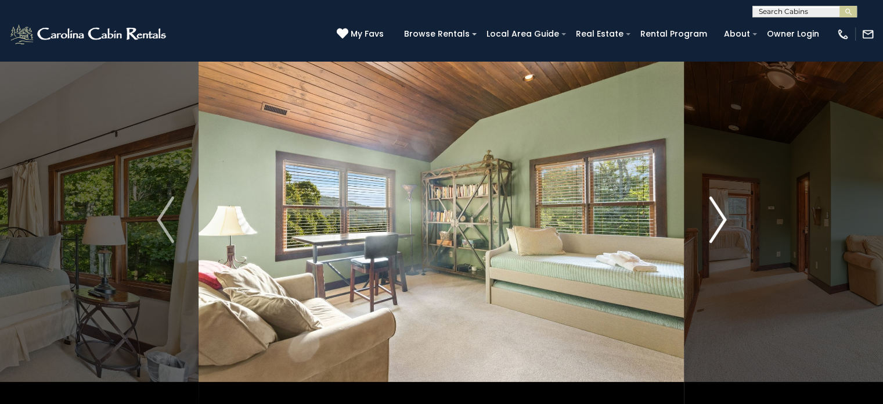
click at [707, 249] on button "Next" at bounding box center [718, 219] width 67 height 401
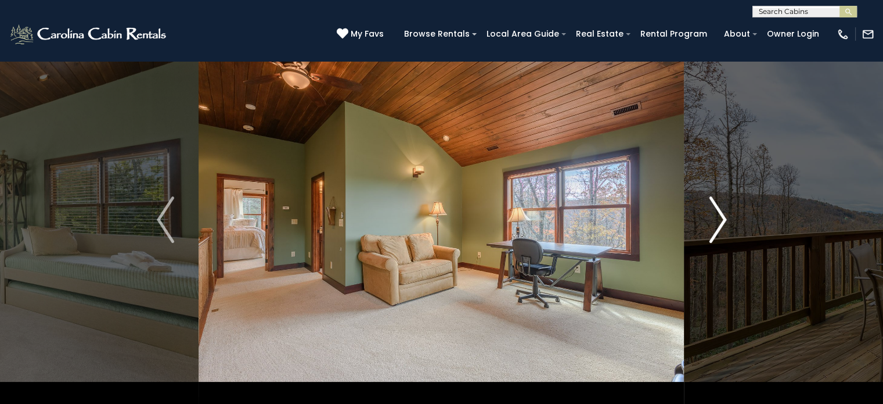
click at [698, 237] on button "Next" at bounding box center [718, 219] width 67 height 401
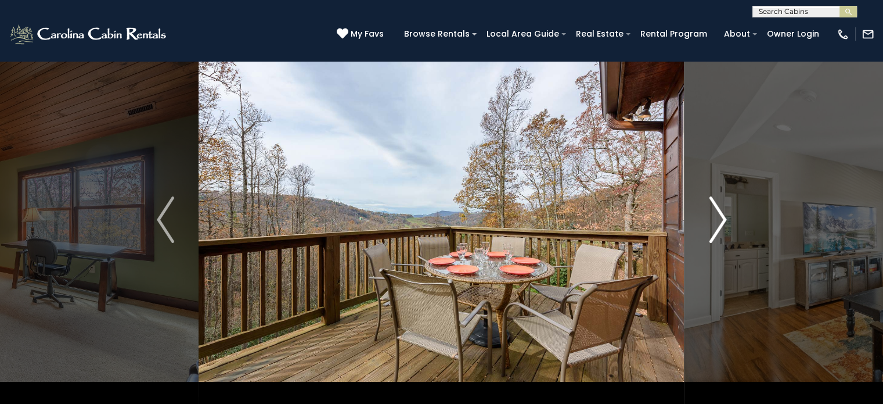
click at [704, 243] on button "Next" at bounding box center [718, 219] width 67 height 401
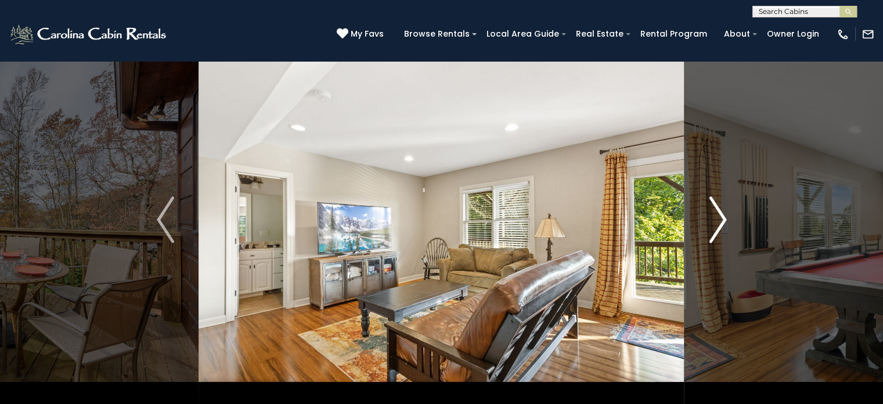
click at [698, 232] on button "Next" at bounding box center [718, 219] width 67 height 401
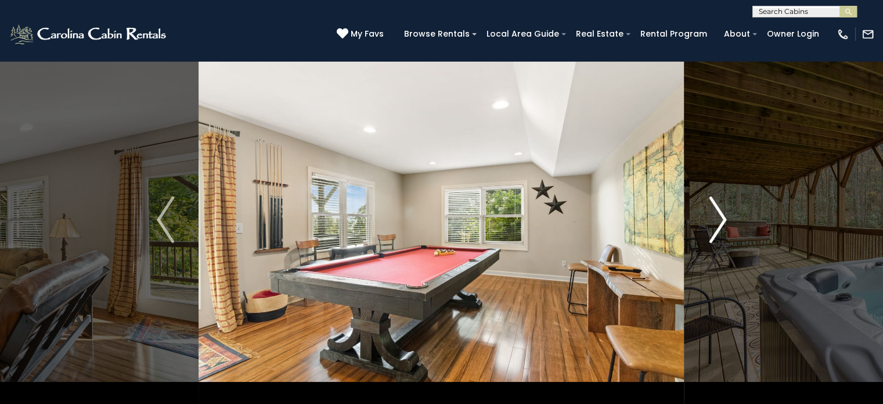
click at [699, 237] on button "Next" at bounding box center [718, 219] width 67 height 401
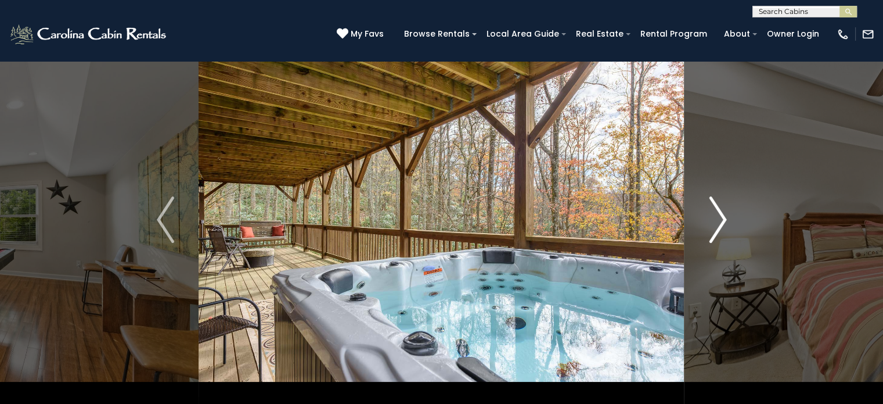
click at [699, 237] on button "Next" at bounding box center [718, 219] width 67 height 401
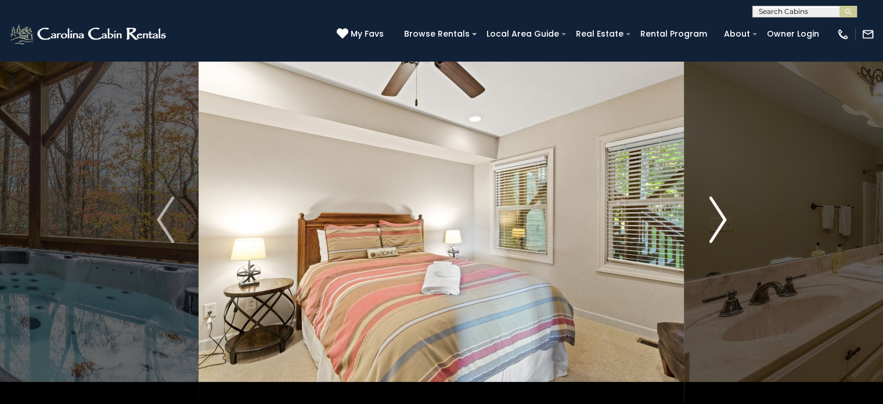
click at [709, 251] on button "Next" at bounding box center [718, 219] width 67 height 401
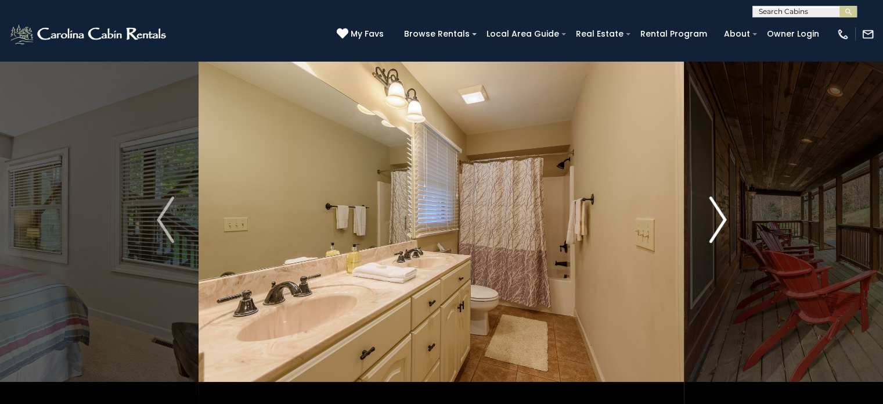
click at [709, 251] on button "Next" at bounding box center [718, 219] width 67 height 401
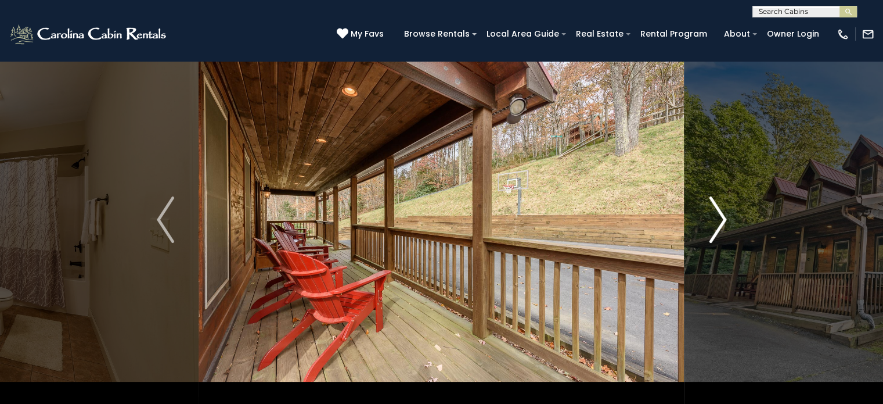
click at [721, 214] on img "Next" at bounding box center [717, 219] width 17 height 46
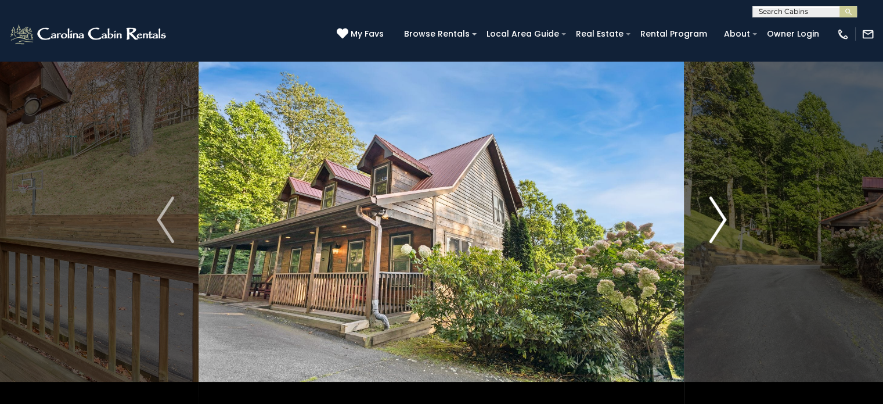
click at [701, 232] on button "Next" at bounding box center [718, 219] width 67 height 401
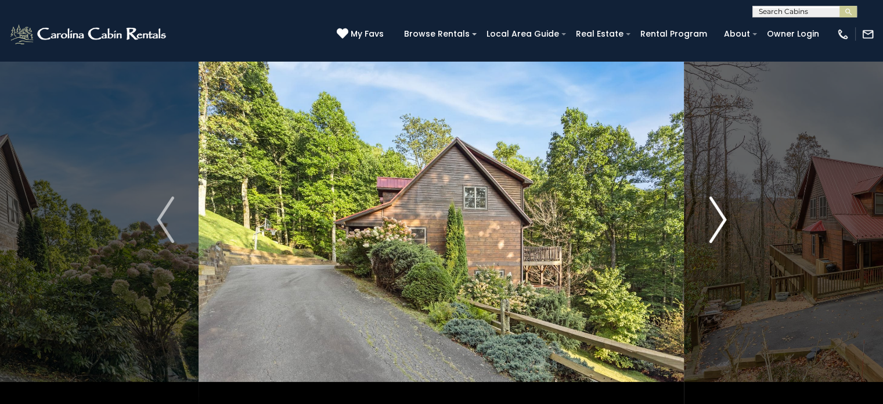
click at [718, 225] on img "Next" at bounding box center [717, 219] width 17 height 46
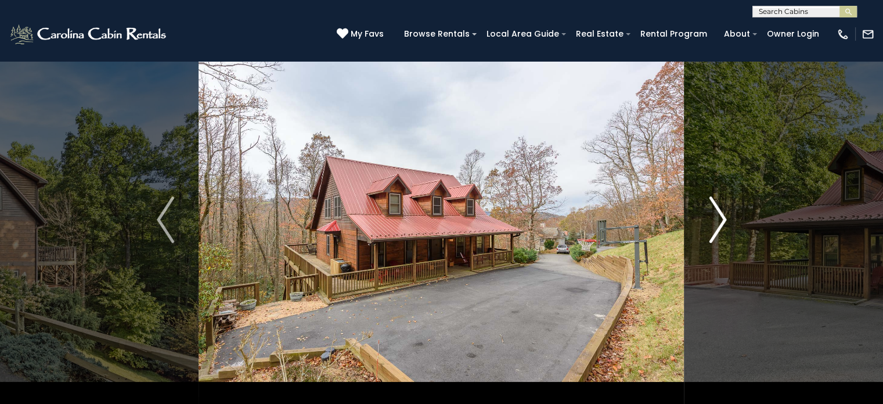
click at [723, 217] on img "Next" at bounding box center [717, 219] width 17 height 46
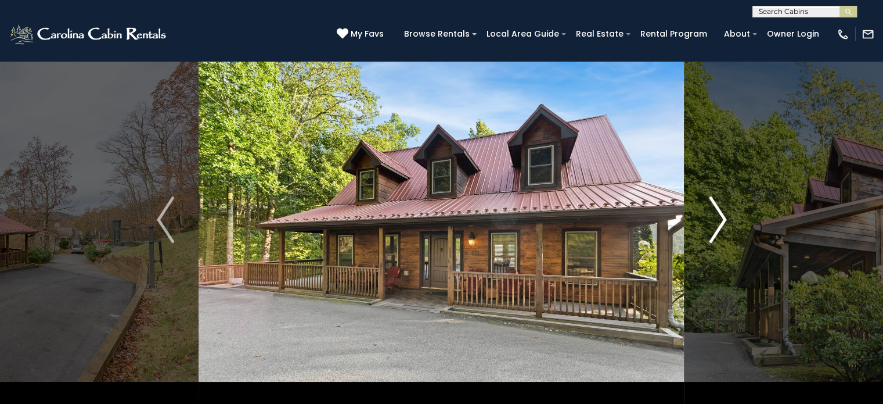
click at [690, 238] on button "Next" at bounding box center [718, 219] width 67 height 401
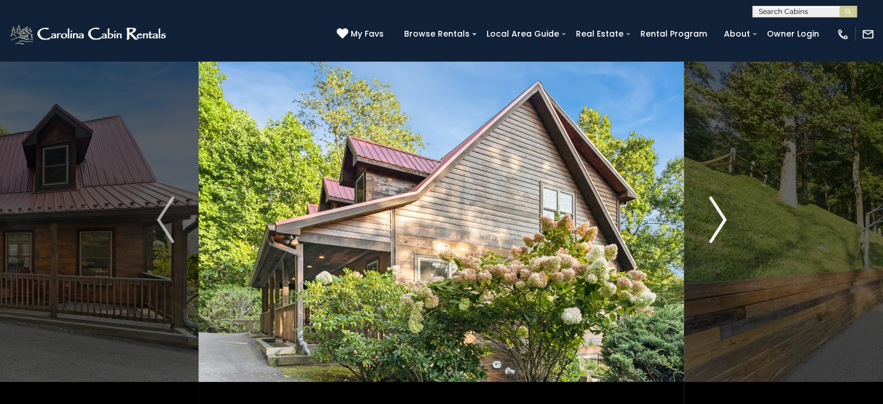
click at [727, 232] on button "Next" at bounding box center [718, 219] width 67 height 401
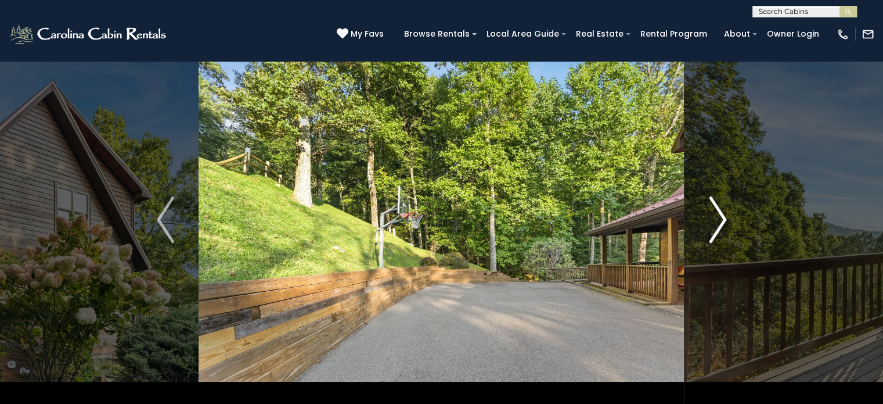
click at [705, 228] on button "Next" at bounding box center [718, 219] width 67 height 401
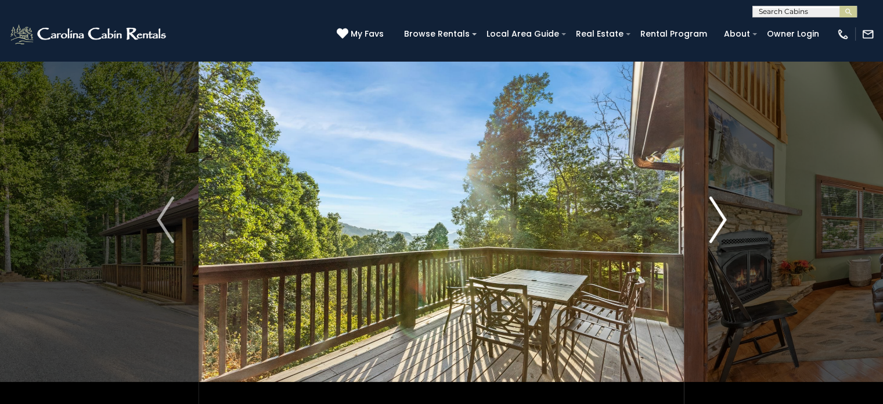
click at [705, 228] on button "Next" at bounding box center [718, 219] width 67 height 401
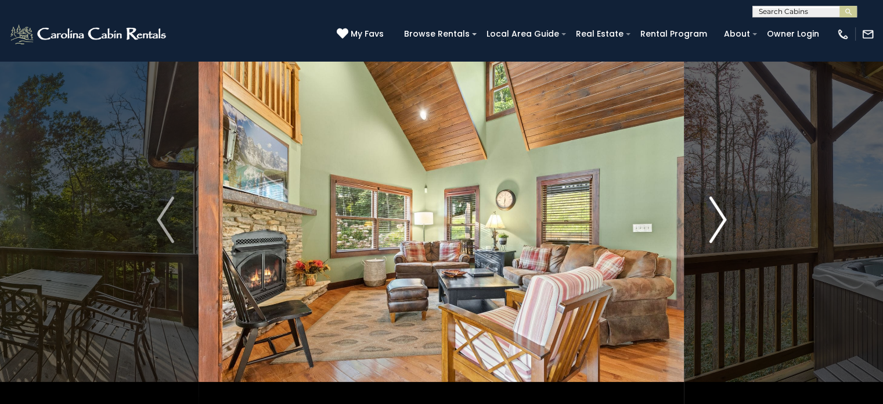
click at [708, 244] on button "Next" at bounding box center [718, 219] width 67 height 401
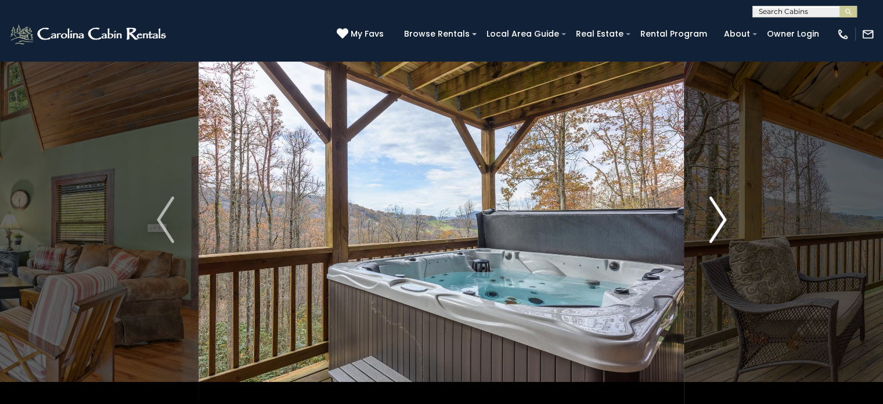
click at [704, 235] on button "Next" at bounding box center [718, 219] width 67 height 401
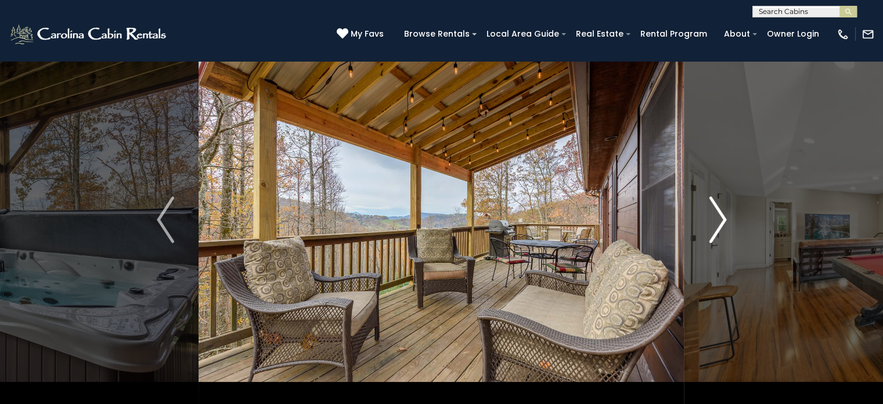
click at [712, 244] on button "Next" at bounding box center [718, 219] width 67 height 401
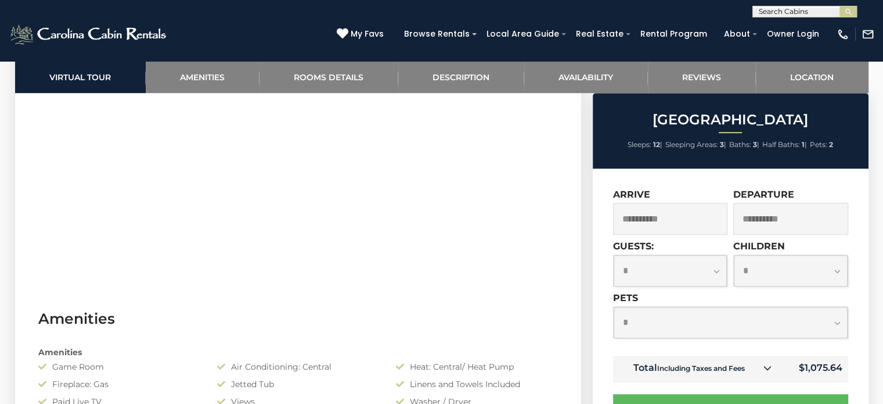
scroll to position [0, 0]
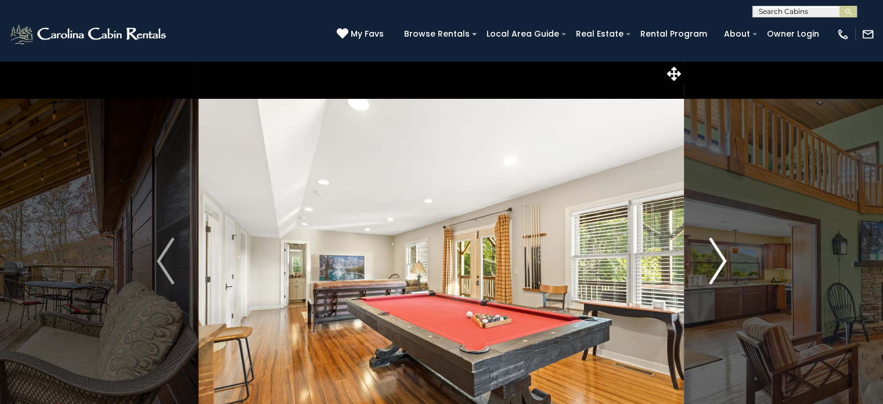
click at [743, 77] on button "Next" at bounding box center [718, 260] width 67 height 401
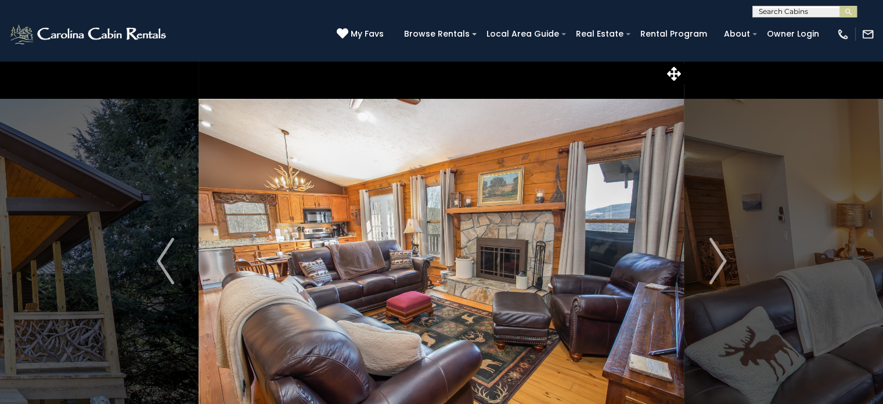
click at [782, 15] on input "text" at bounding box center [804, 14] width 102 height 12
type input "**********"
click at [773, 35] on link "Owner Login" at bounding box center [793, 34] width 64 height 18
click at [815, 16] on input "**********" at bounding box center [804, 14] width 102 height 12
click at [782, 8] on input "text" at bounding box center [804, 14] width 102 height 12
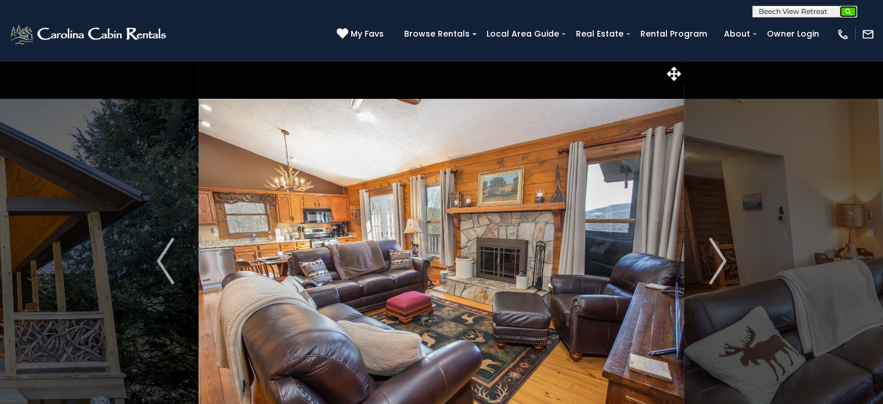
click at [852, 13] on button "submit" at bounding box center [848, 12] width 17 height 12
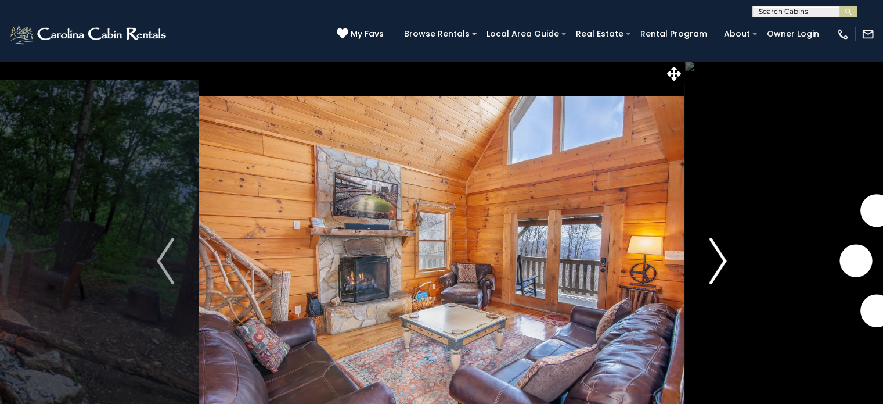
click at [722, 258] on img "Next" at bounding box center [717, 260] width 17 height 46
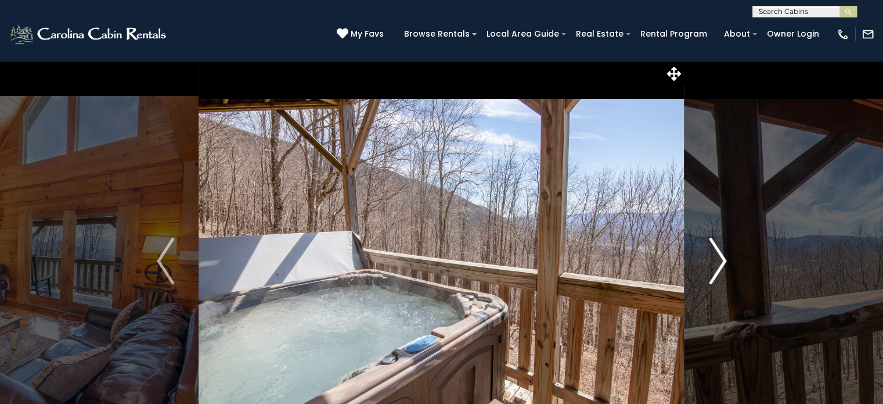
click at [725, 268] on img "Next" at bounding box center [717, 260] width 17 height 46
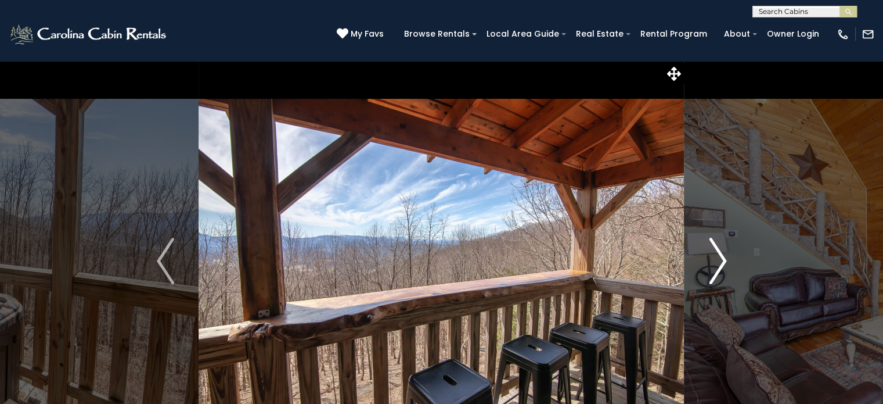
click at [725, 268] on img "Next" at bounding box center [717, 260] width 17 height 46
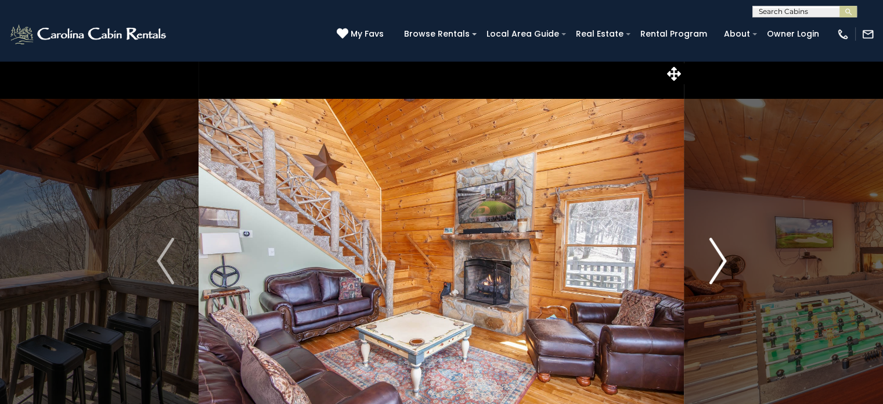
click at [725, 268] on img "Next" at bounding box center [717, 260] width 17 height 46
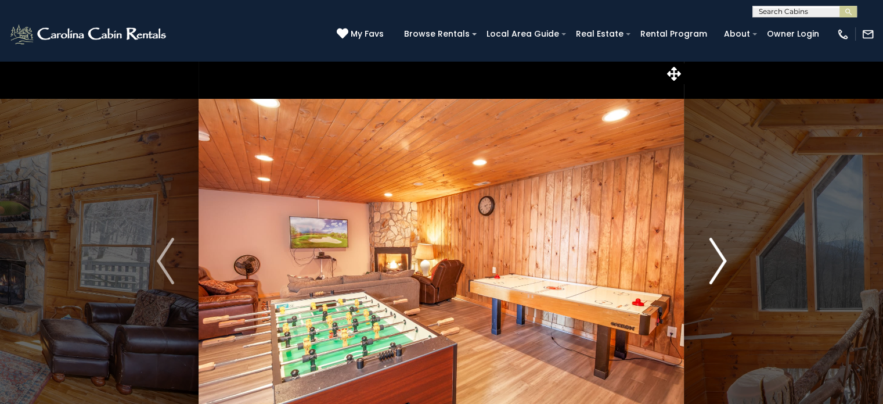
click at [725, 268] on img "Next" at bounding box center [717, 260] width 17 height 46
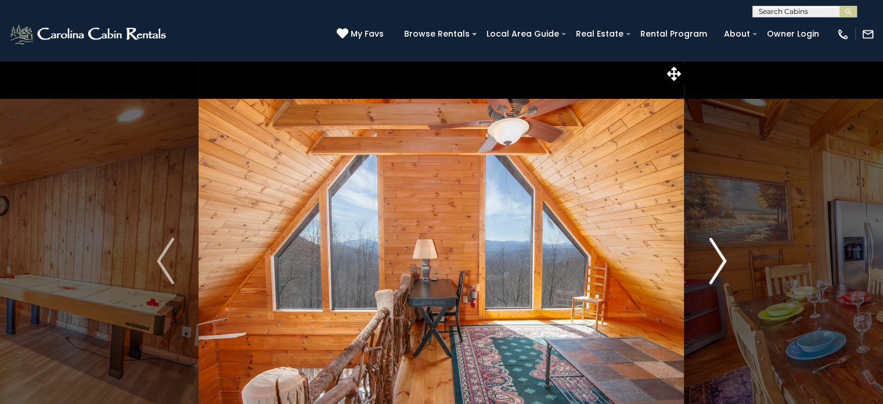
click at [720, 273] on img "Next" at bounding box center [717, 260] width 17 height 46
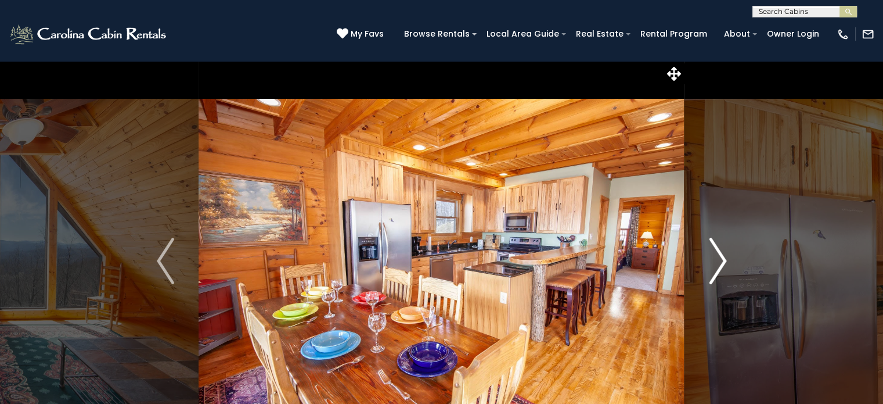
click at [720, 273] on img "Next" at bounding box center [717, 260] width 17 height 46
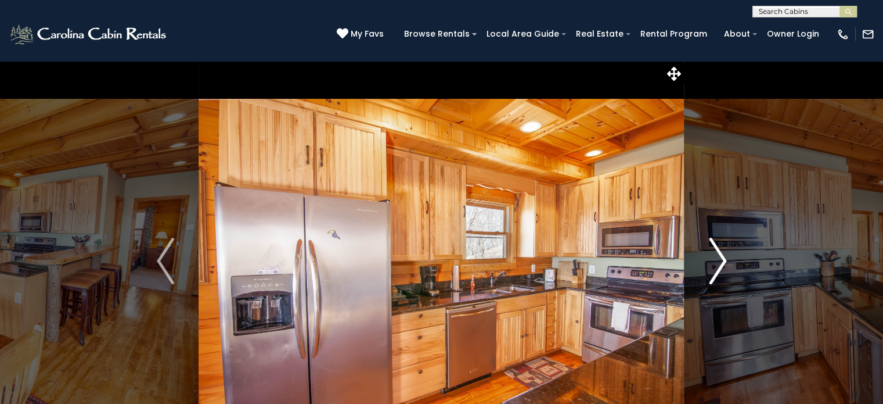
click at [709, 260] on img "Next" at bounding box center [717, 260] width 17 height 46
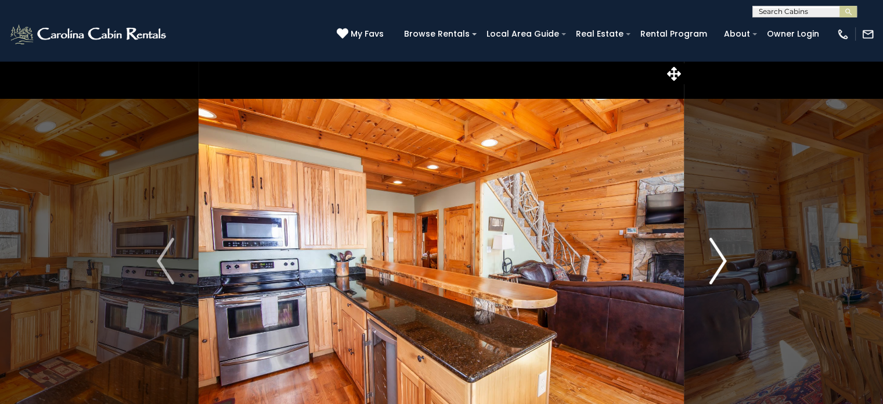
click at [709, 260] on img "Next" at bounding box center [717, 260] width 17 height 46
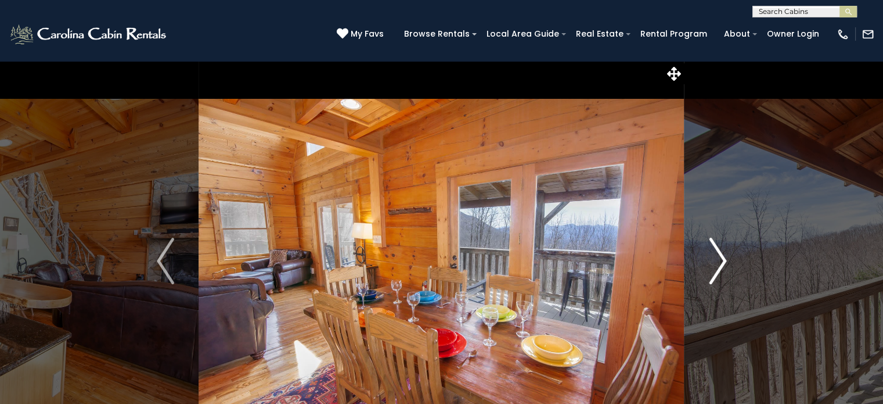
click at [714, 265] on img "Next" at bounding box center [717, 260] width 17 height 46
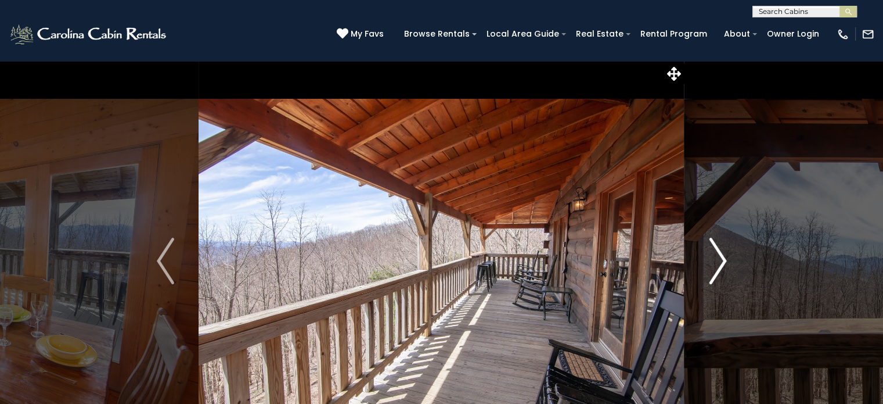
click at [714, 265] on img "Next" at bounding box center [717, 260] width 17 height 46
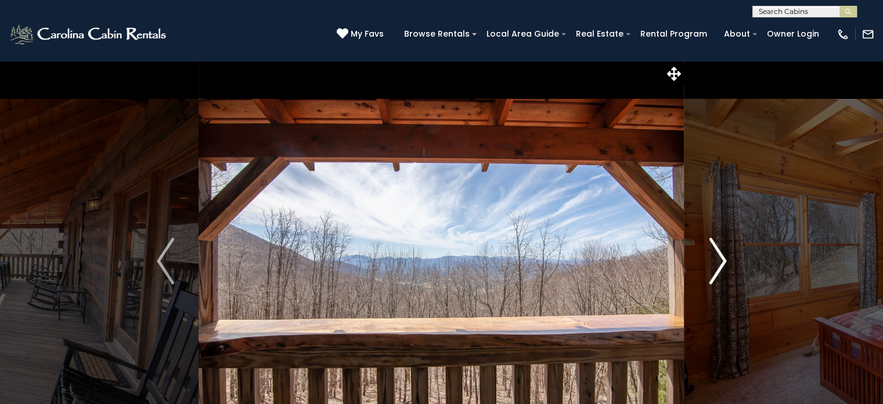
click at [714, 265] on img "Next" at bounding box center [717, 260] width 17 height 46
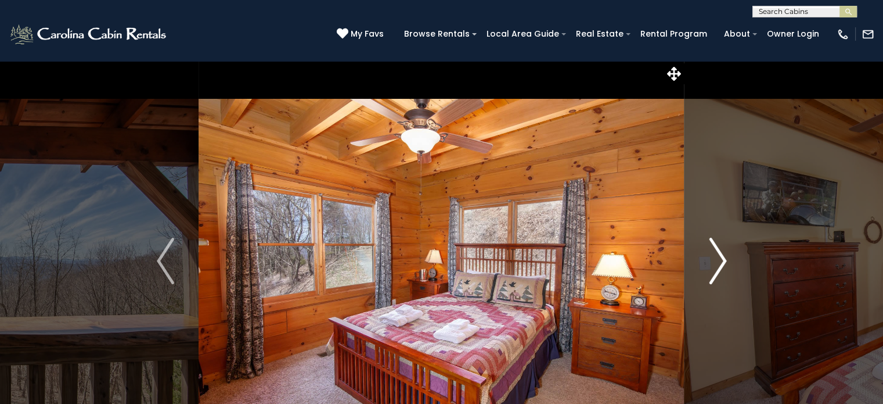
click at [714, 265] on img "Next" at bounding box center [717, 260] width 17 height 46
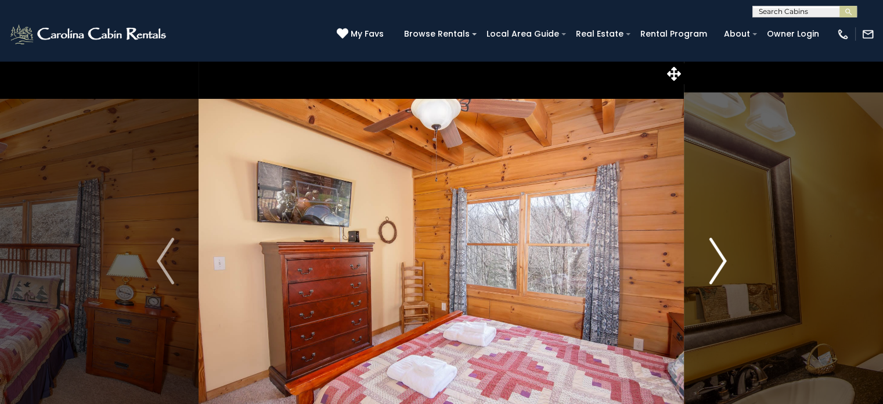
click at [714, 265] on img "Next" at bounding box center [717, 260] width 17 height 46
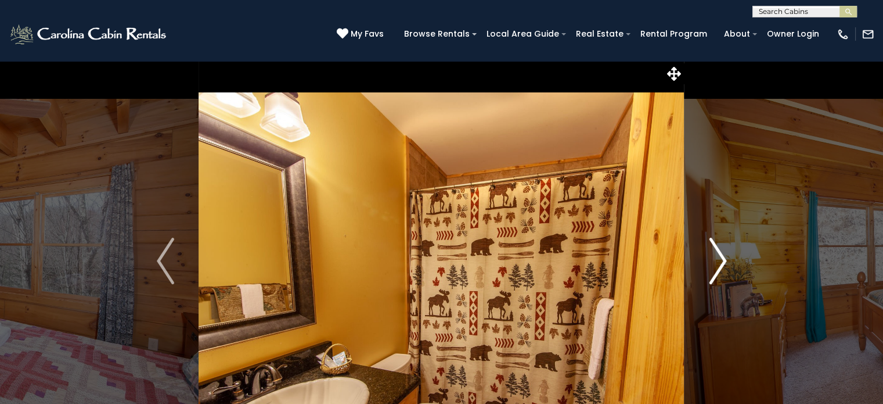
click at [714, 265] on img "Next" at bounding box center [717, 260] width 17 height 46
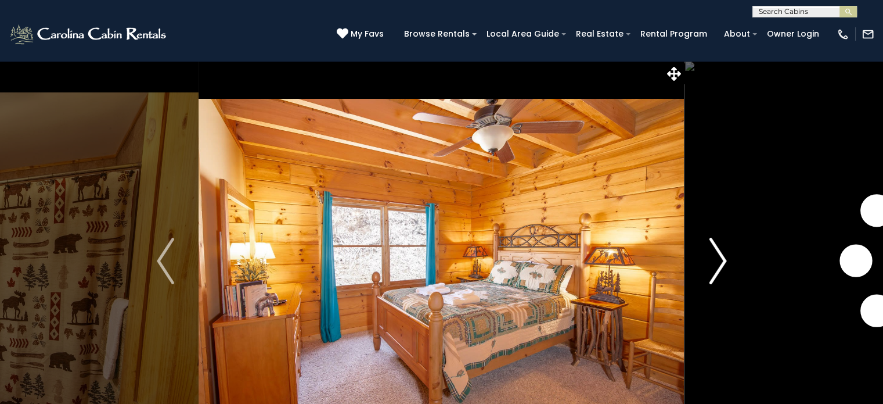
click at [714, 265] on img "Next" at bounding box center [717, 260] width 17 height 46
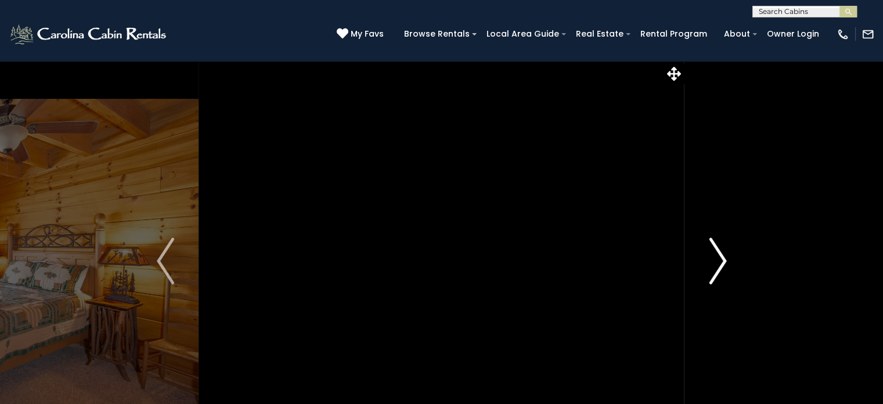
click at [714, 265] on img "Next" at bounding box center [717, 260] width 17 height 46
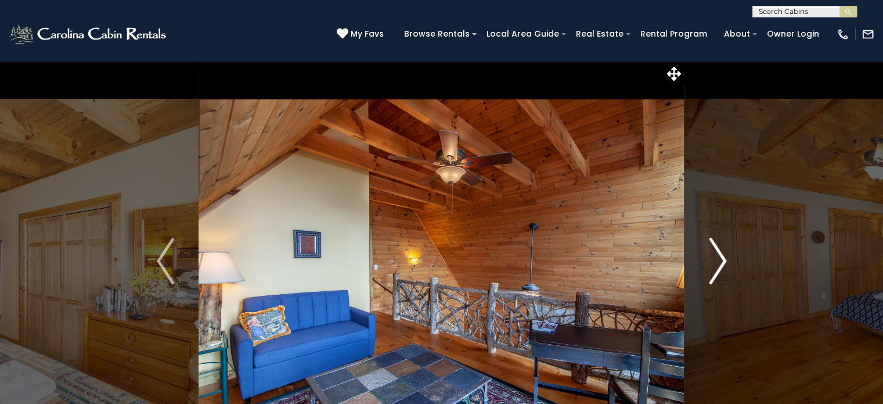
click at [714, 265] on img "Next" at bounding box center [717, 260] width 17 height 46
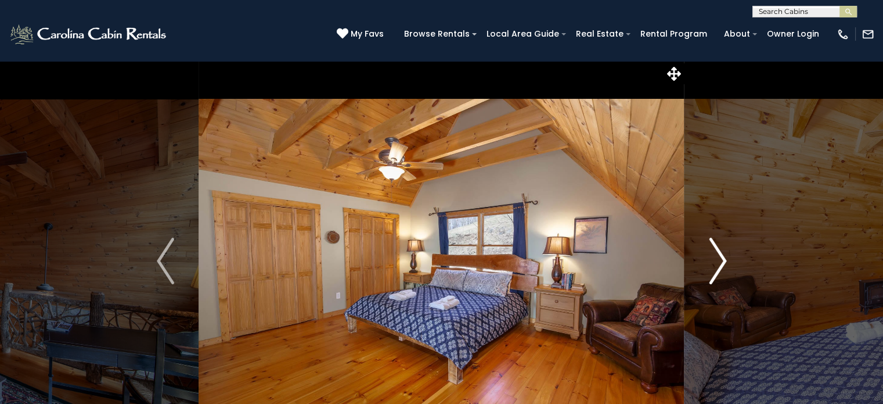
click at [714, 265] on img "Next" at bounding box center [717, 260] width 17 height 46
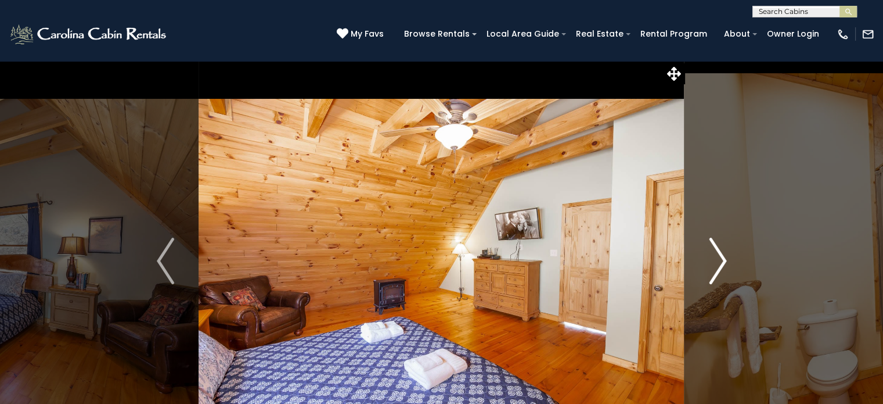
click at [714, 265] on img "Next" at bounding box center [717, 260] width 17 height 46
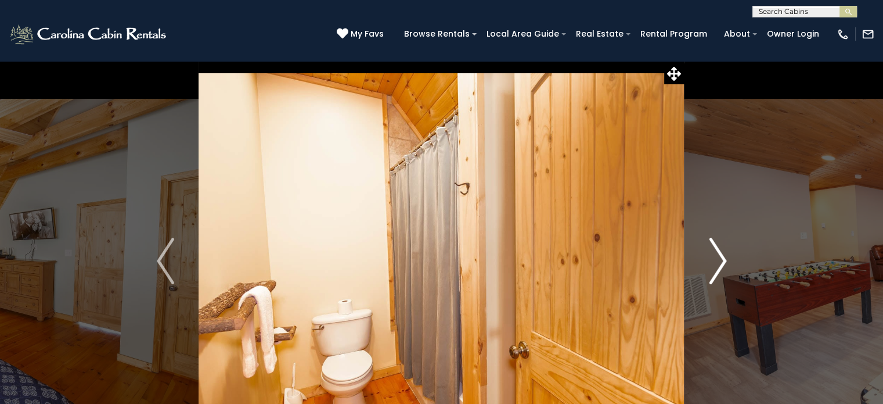
click at [714, 265] on img "Next" at bounding box center [717, 260] width 17 height 46
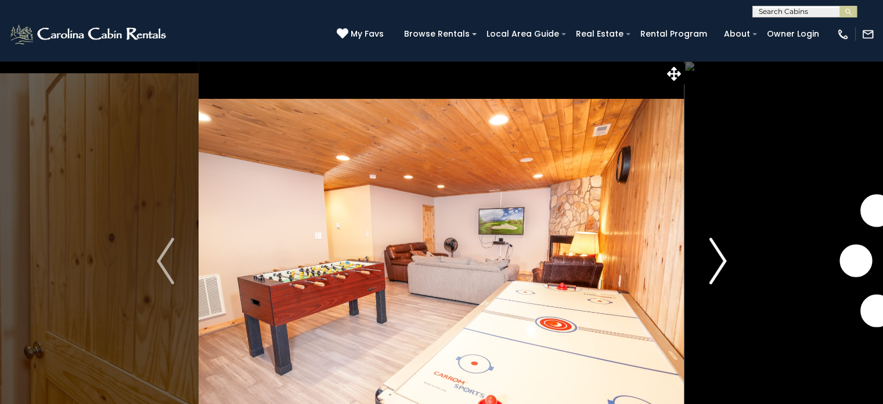
click at [714, 265] on img "Next" at bounding box center [717, 260] width 17 height 46
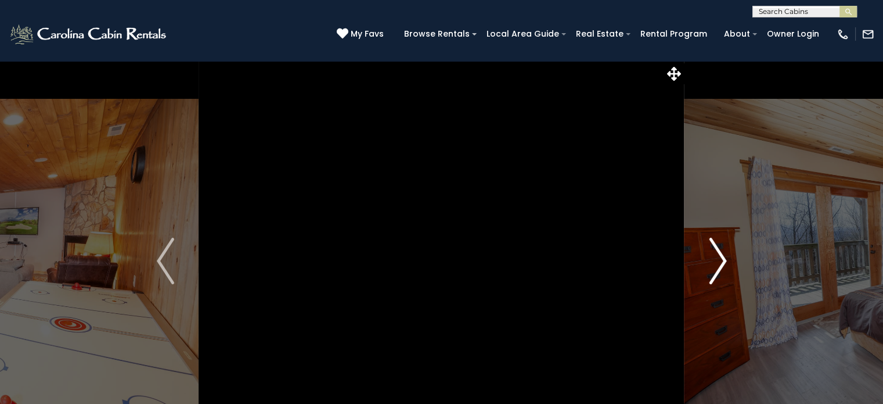
click at [714, 265] on img "Next" at bounding box center [717, 260] width 17 height 46
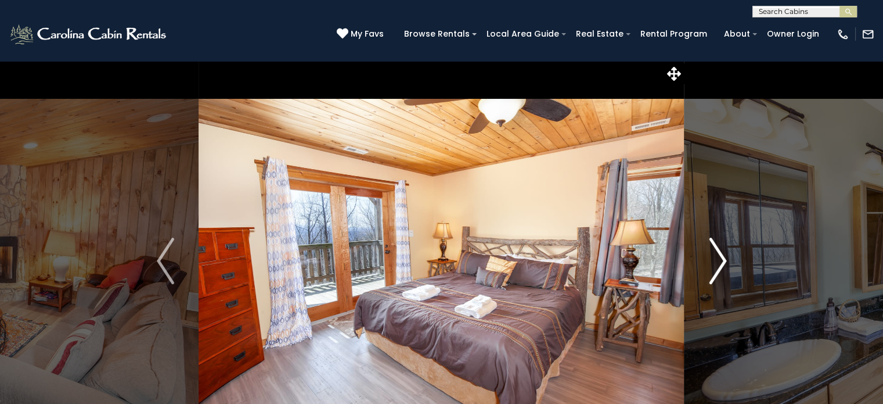
click at [714, 265] on img "Next" at bounding box center [717, 260] width 17 height 46
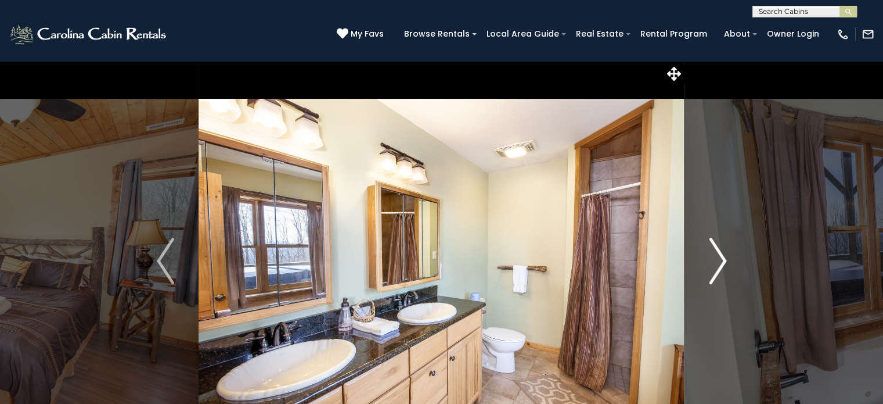
click at [714, 265] on img "Next" at bounding box center [717, 260] width 17 height 46
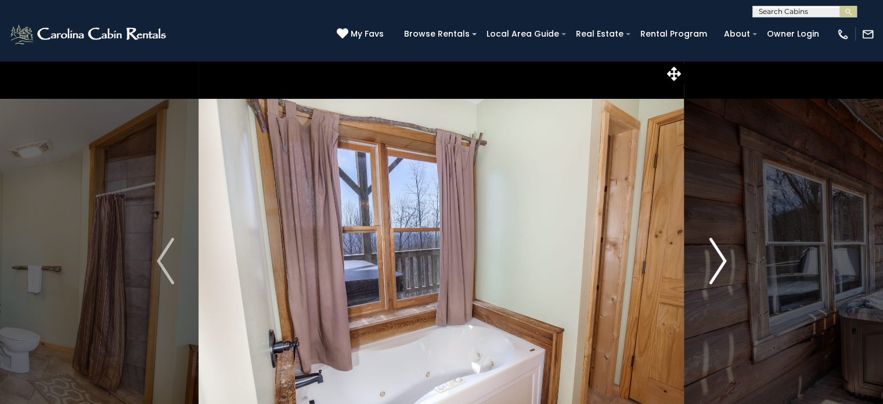
click at [714, 265] on img "Next" at bounding box center [717, 260] width 17 height 46
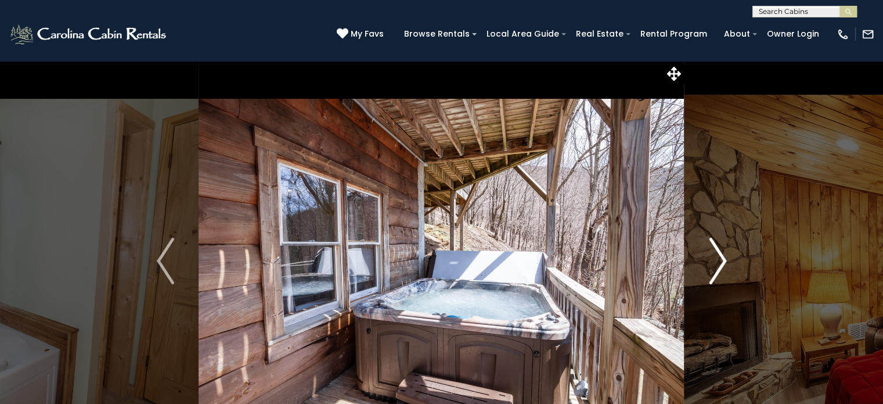
click at [714, 265] on img "Next" at bounding box center [717, 260] width 17 height 46
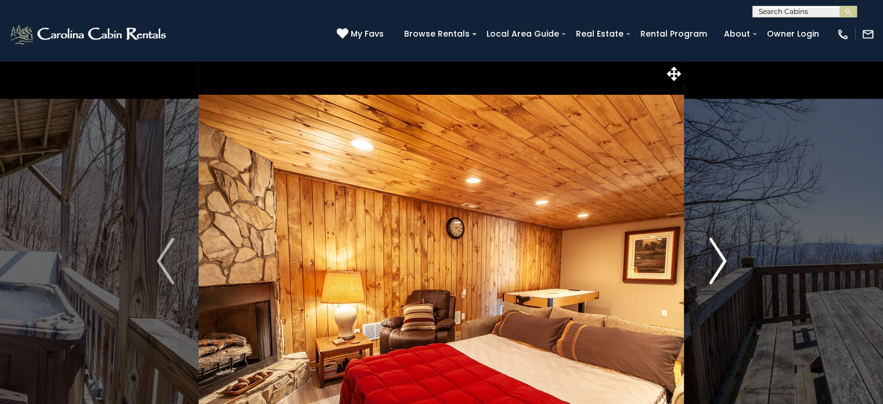
click at [714, 265] on img "Next" at bounding box center [717, 260] width 17 height 46
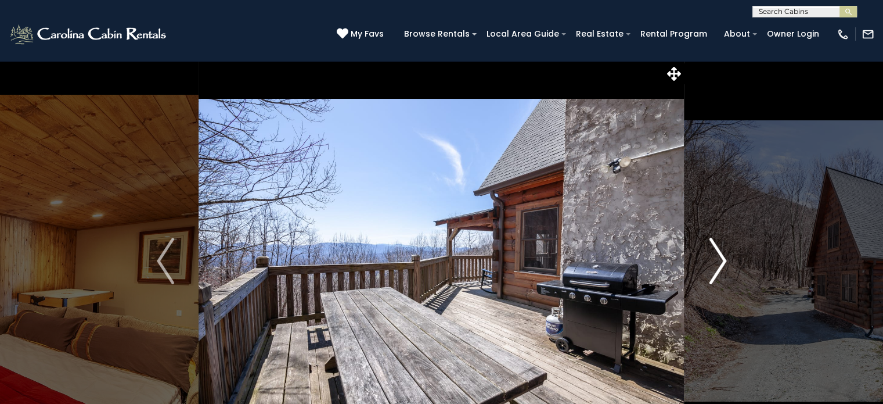
click at [714, 265] on img "Next" at bounding box center [717, 260] width 17 height 46
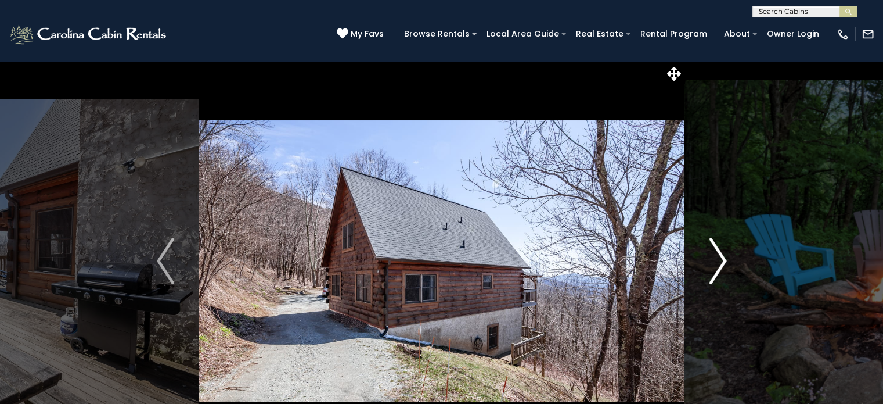
click at [714, 265] on img "Next" at bounding box center [717, 260] width 17 height 46
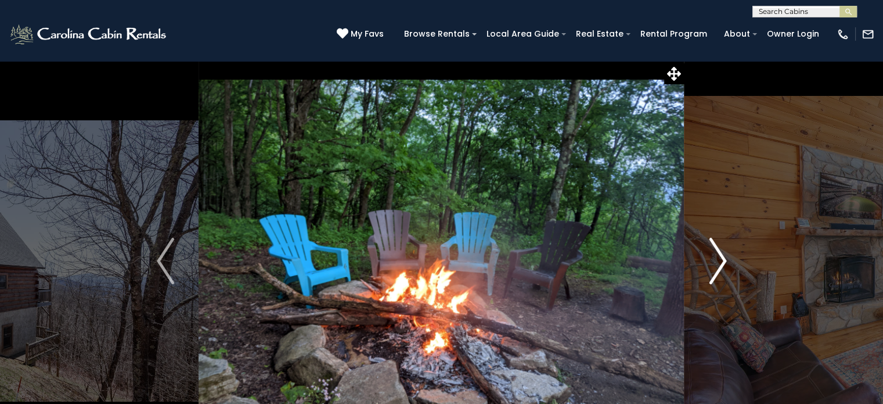
click at [714, 265] on img "Next" at bounding box center [717, 260] width 17 height 46
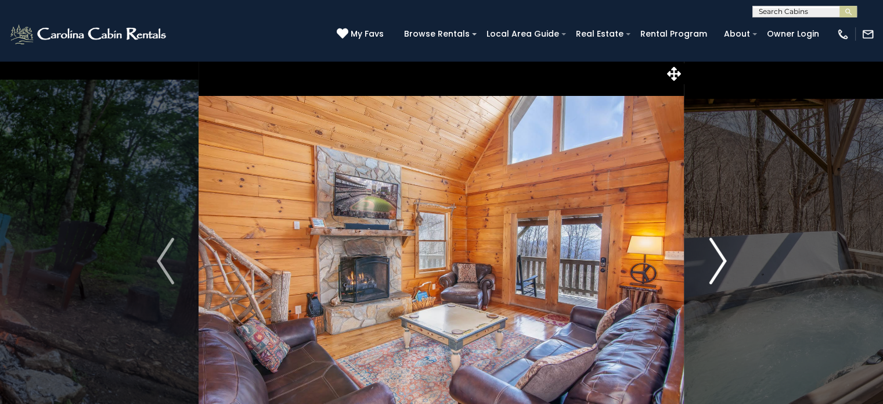
click at [714, 265] on img "Next" at bounding box center [717, 260] width 17 height 46
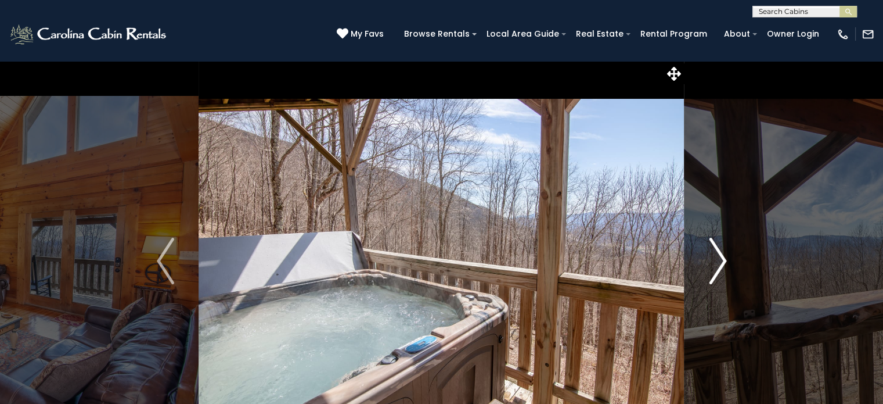
click at [708, 262] on button "Next" at bounding box center [718, 260] width 67 height 401
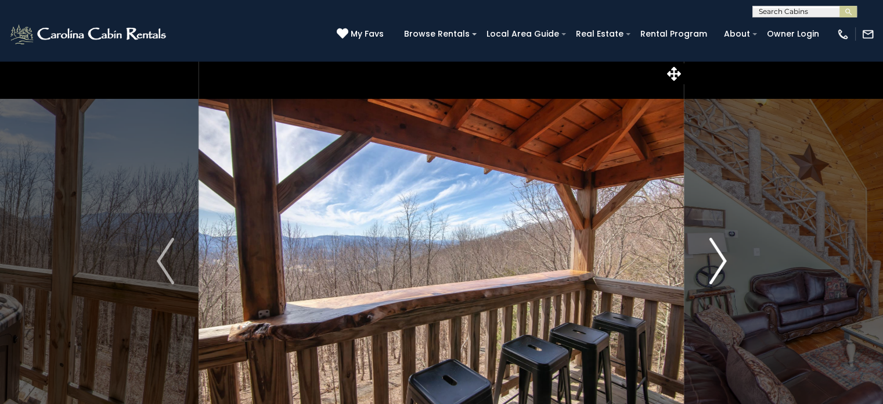
click at [708, 262] on button "Next" at bounding box center [718, 260] width 67 height 401
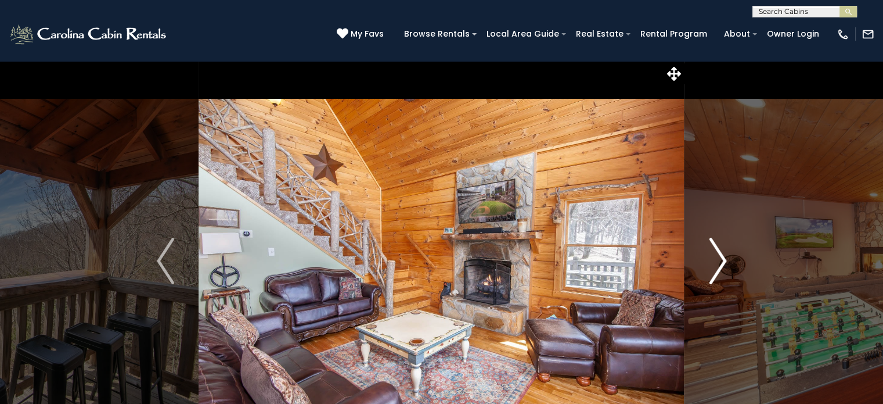
click at [709, 256] on img "Next" at bounding box center [717, 260] width 17 height 46
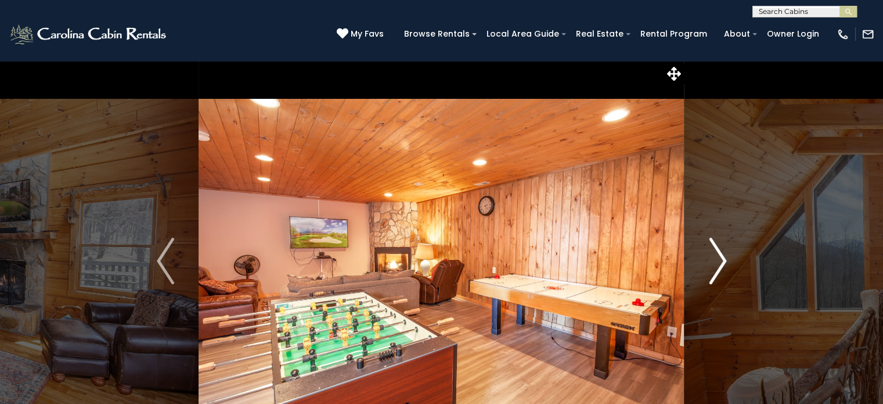
click at [709, 256] on img "Next" at bounding box center [717, 260] width 17 height 46
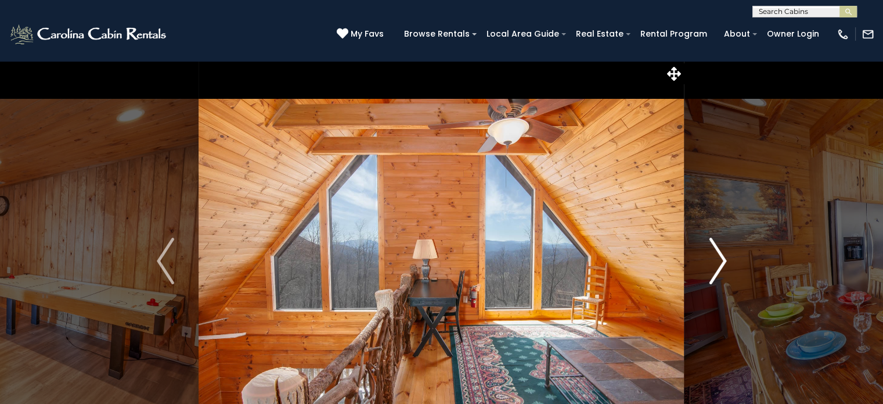
click at [720, 267] on img "Next" at bounding box center [717, 260] width 17 height 46
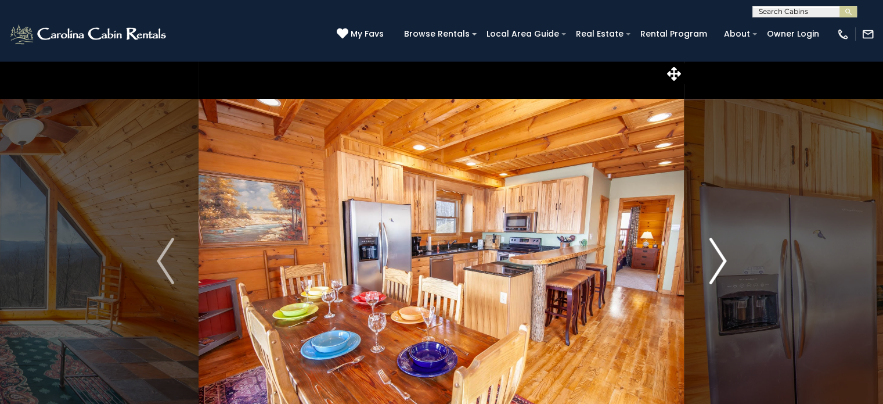
click at [697, 265] on button "Next" at bounding box center [718, 260] width 67 height 401
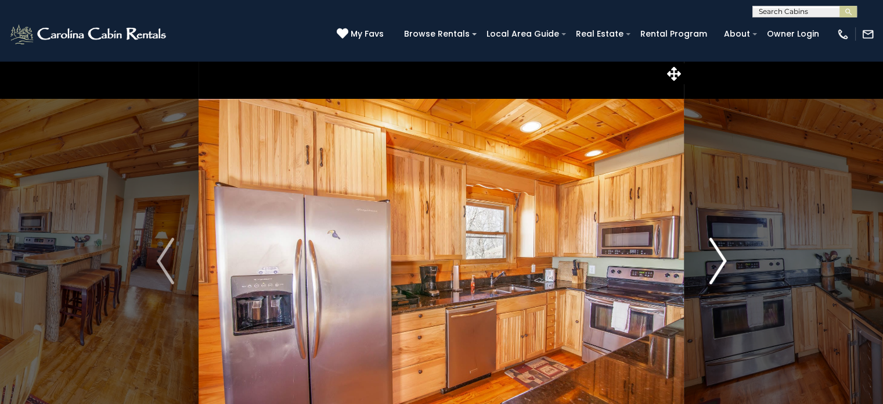
click at [723, 276] on img "Next" at bounding box center [717, 260] width 17 height 46
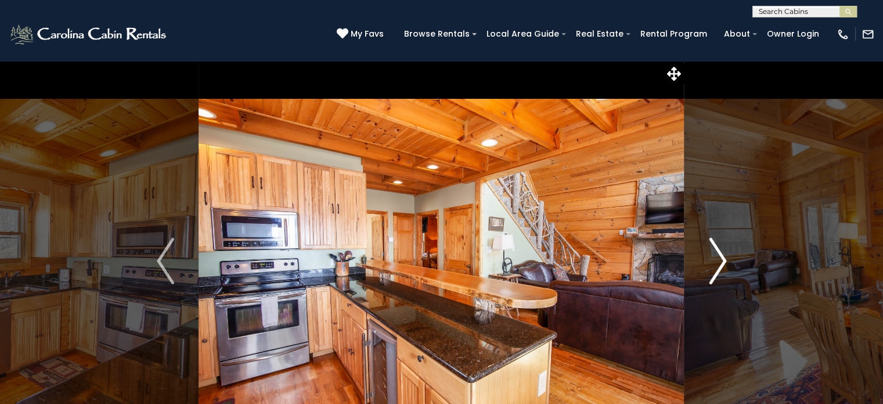
click at [708, 280] on button "Next" at bounding box center [718, 260] width 67 height 401
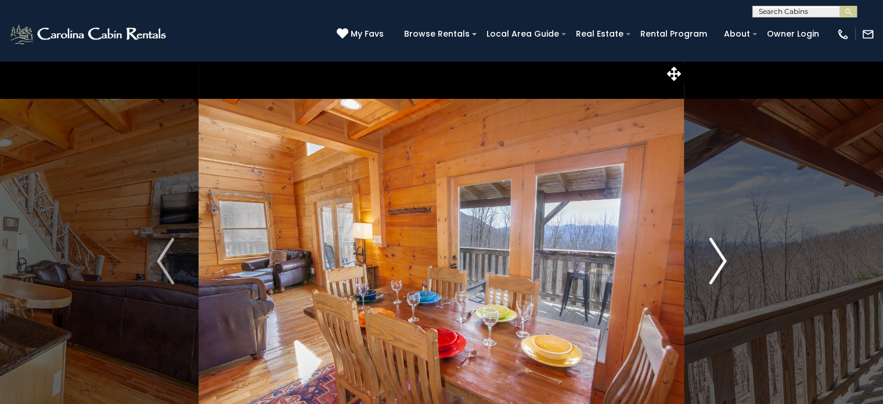
click at [718, 286] on button "Next" at bounding box center [718, 260] width 67 height 401
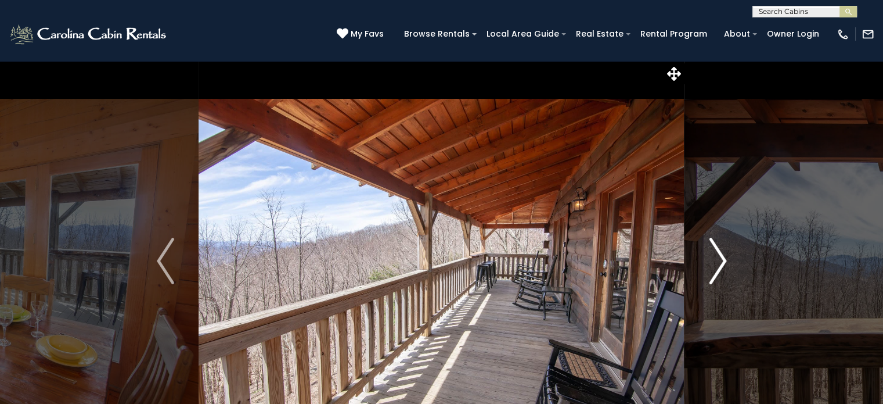
click at [702, 280] on button "Next" at bounding box center [718, 260] width 67 height 401
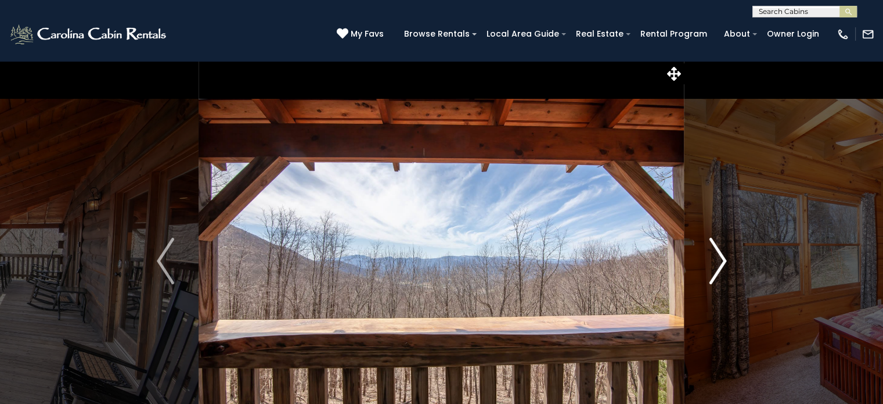
click at [708, 300] on button "Next" at bounding box center [718, 260] width 67 height 401
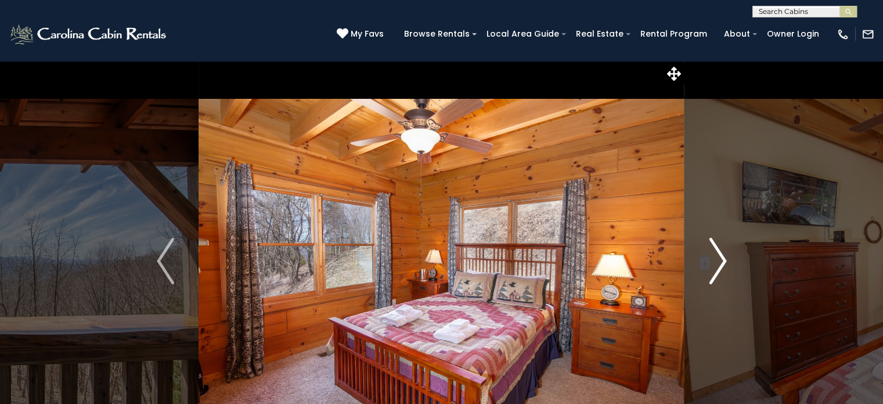
click at [707, 283] on button "Next" at bounding box center [718, 260] width 67 height 401
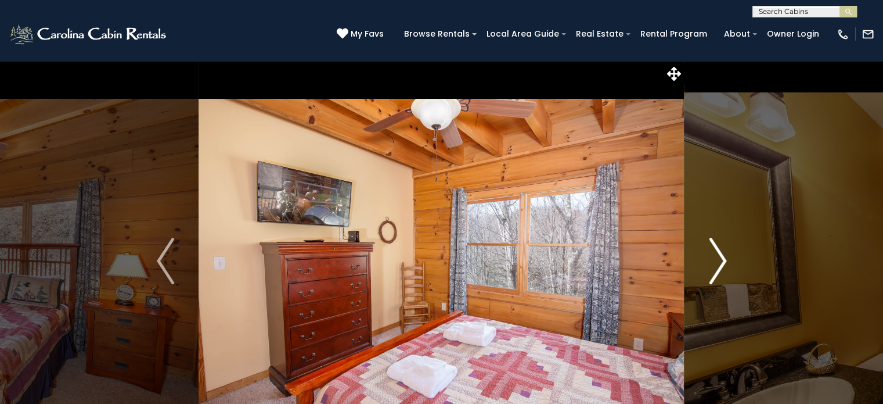
click at [697, 278] on button "Next" at bounding box center [718, 260] width 67 height 401
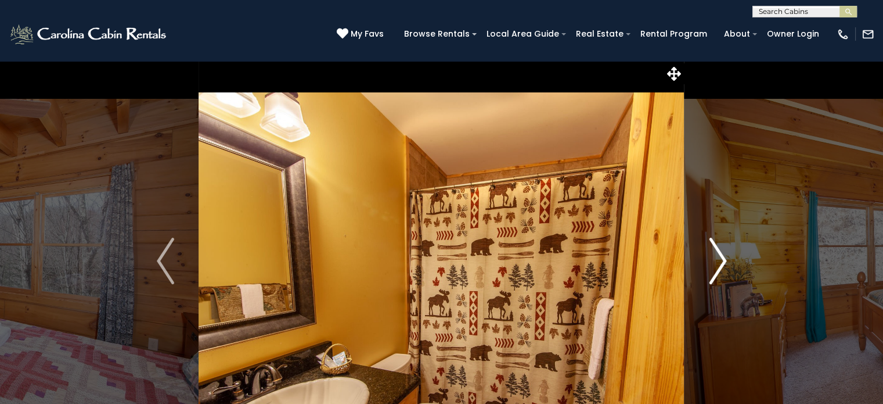
click at [697, 291] on button "Next" at bounding box center [718, 260] width 67 height 401
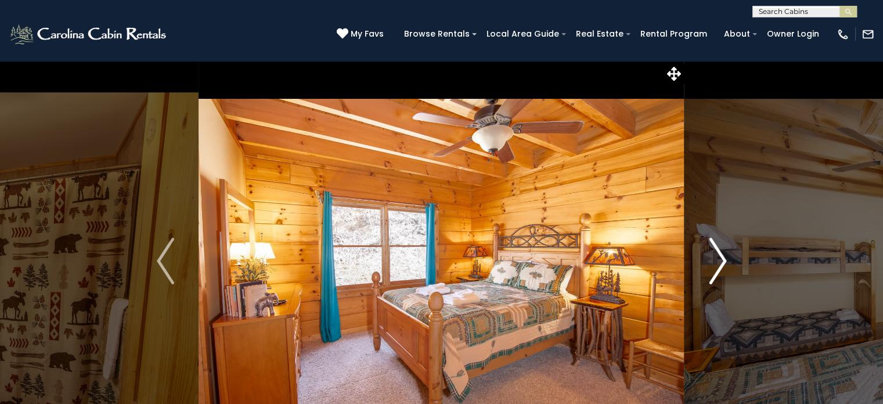
click at [694, 283] on button "Next" at bounding box center [718, 260] width 67 height 401
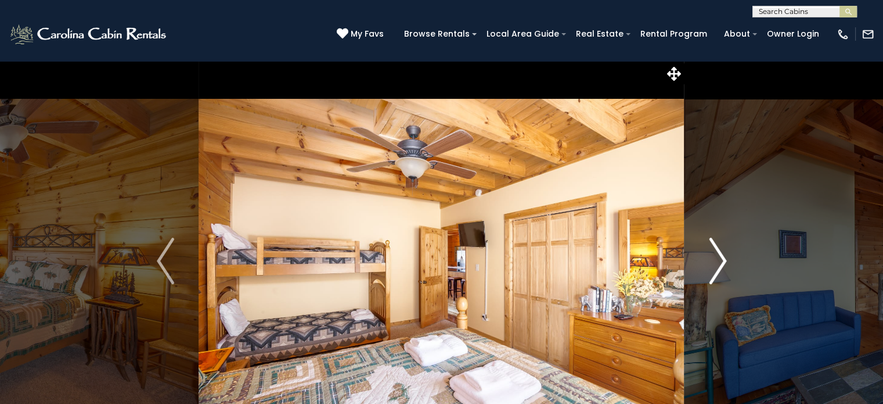
click at [694, 283] on button "Next" at bounding box center [718, 260] width 67 height 401
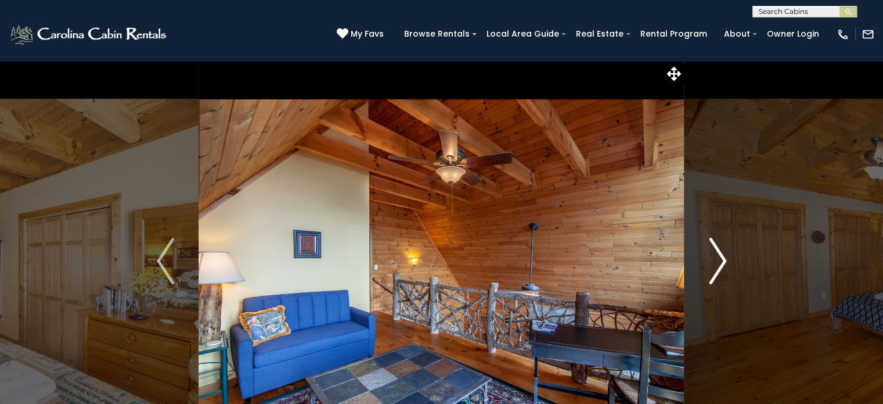
click at [694, 283] on button "Next" at bounding box center [718, 260] width 67 height 401
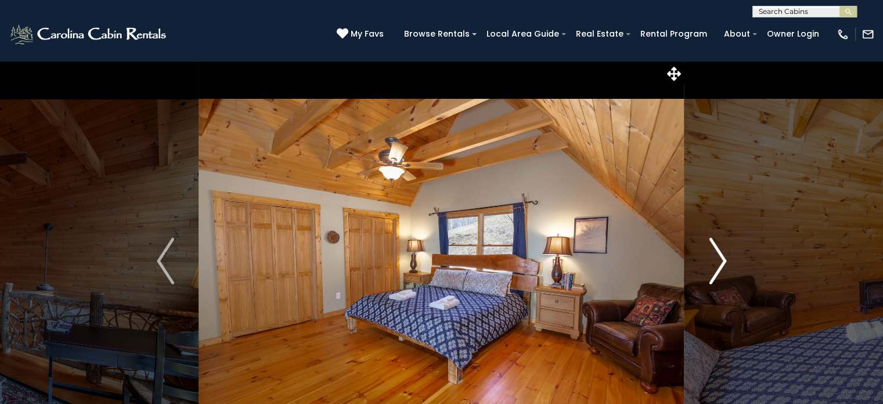
click at [693, 291] on button "Next" at bounding box center [718, 260] width 67 height 401
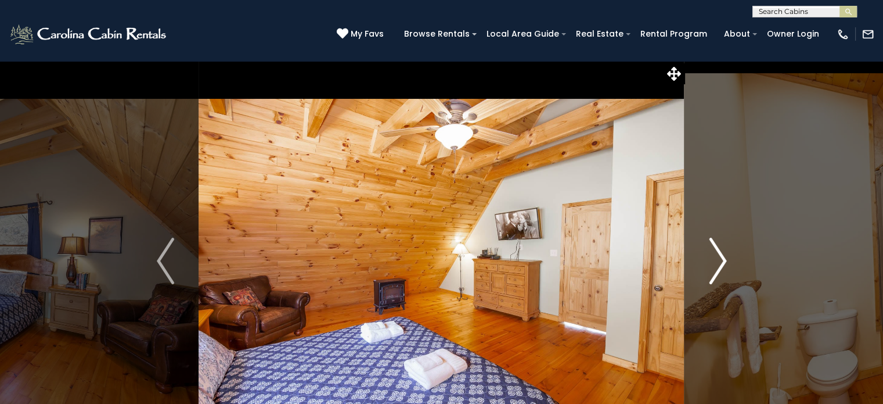
click at [690, 300] on button "Next" at bounding box center [718, 260] width 67 height 401
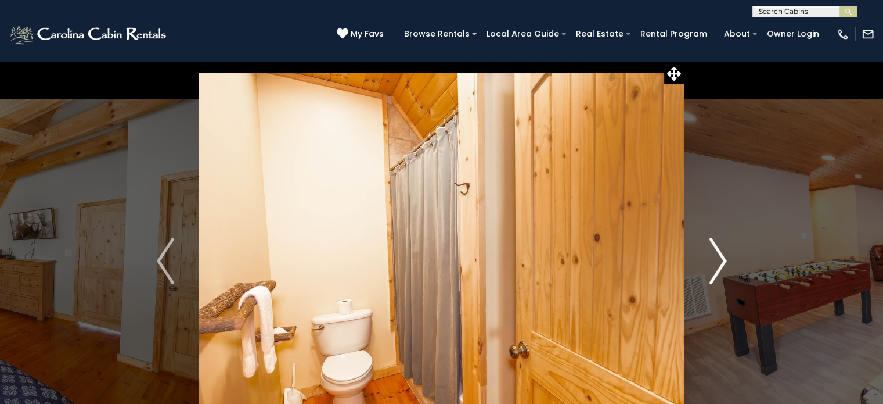
click at [690, 300] on button "Next" at bounding box center [718, 260] width 67 height 401
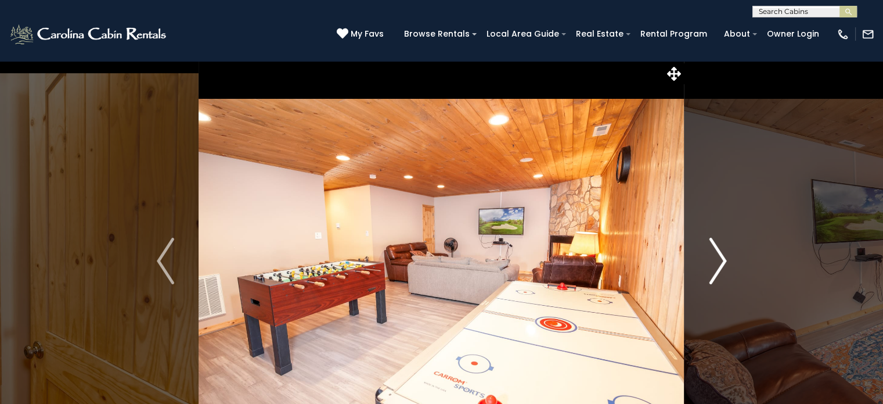
click at [717, 283] on img "Next" at bounding box center [717, 260] width 17 height 46
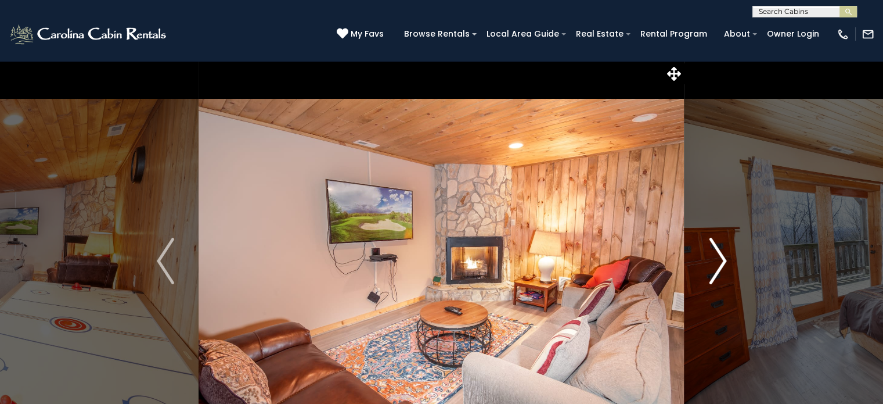
click at [717, 283] on img "Next" at bounding box center [717, 260] width 17 height 46
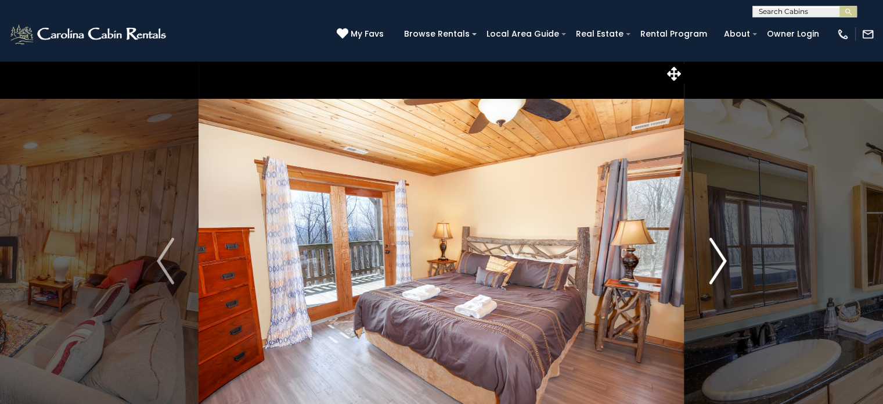
click at [717, 283] on img "Next" at bounding box center [717, 260] width 17 height 46
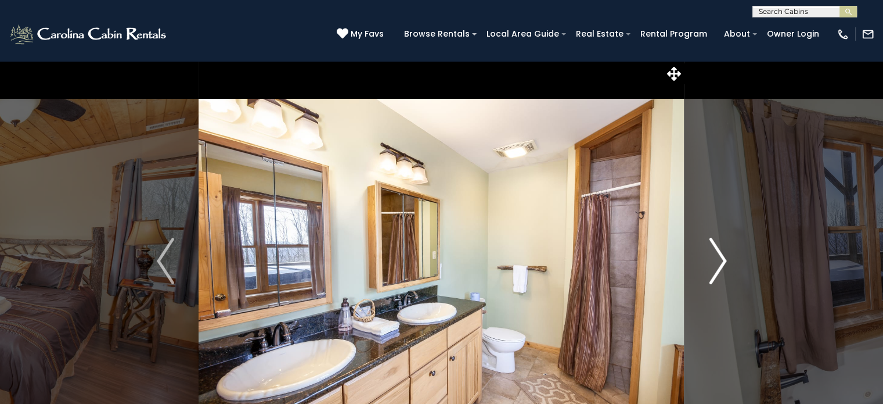
click at [706, 257] on button "Next" at bounding box center [718, 260] width 67 height 401
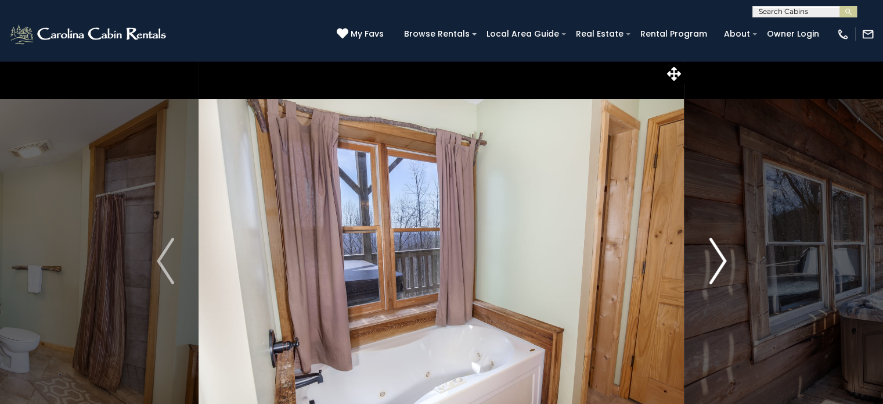
click at [709, 275] on img "Next" at bounding box center [717, 260] width 17 height 46
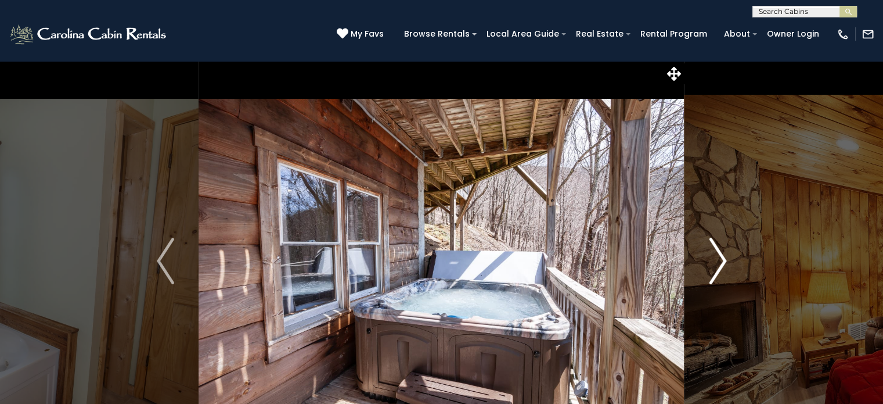
click at [709, 292] on button "Next" at bounding box center [718, 260] width 67 height 401
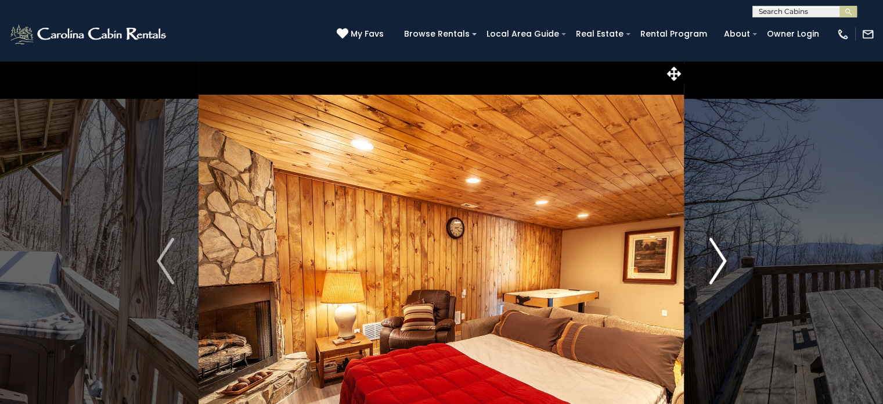
click at [694, 289] on button "Next" at bounding box center [718, 260] width 67 height 401
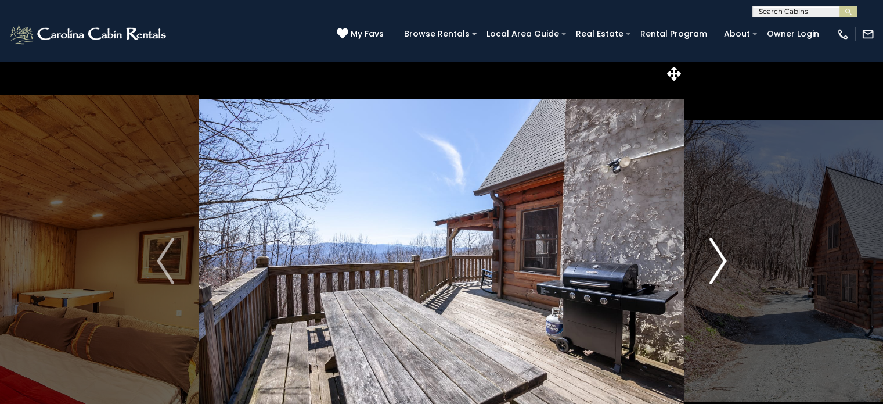
click at [695, 277] on button "Next" at bounding box center [718, 260] width 67 height 401
